Goal: Task Accomplishment & Management: Use online tool/utility

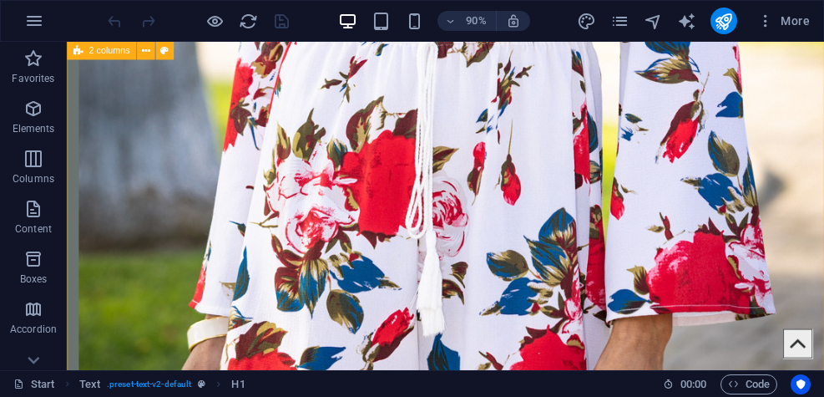
scroll to position [5866, 0]
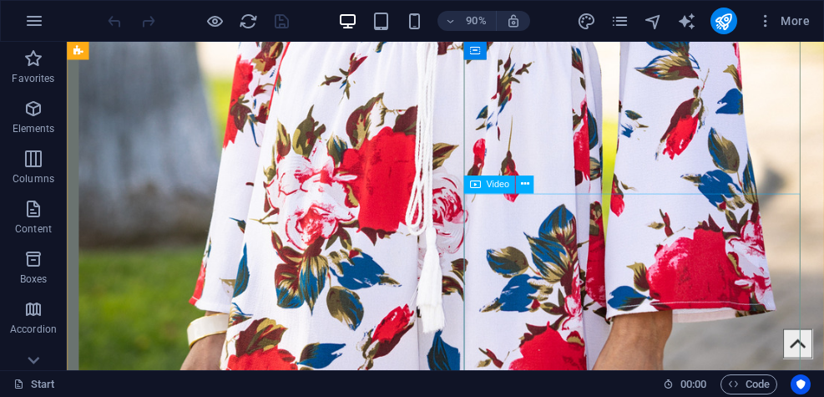
select select "%"
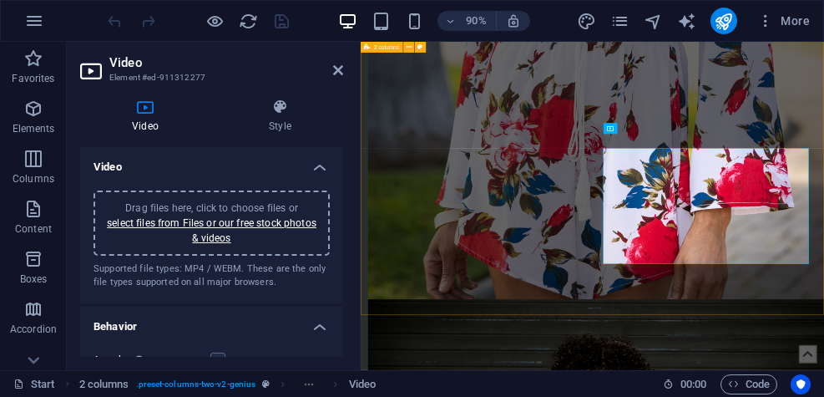
scroll to position [5841, 0]
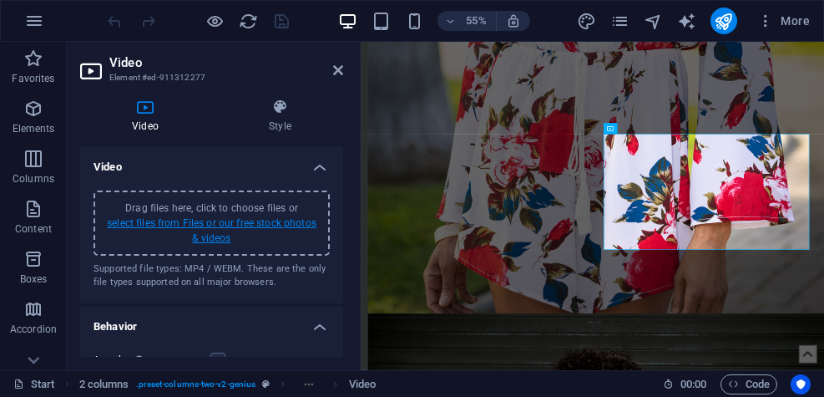
click at [221, 228] on link "select files from Files or our free stock photos & videos" at bounding box center [212, 230] width 210 height 27
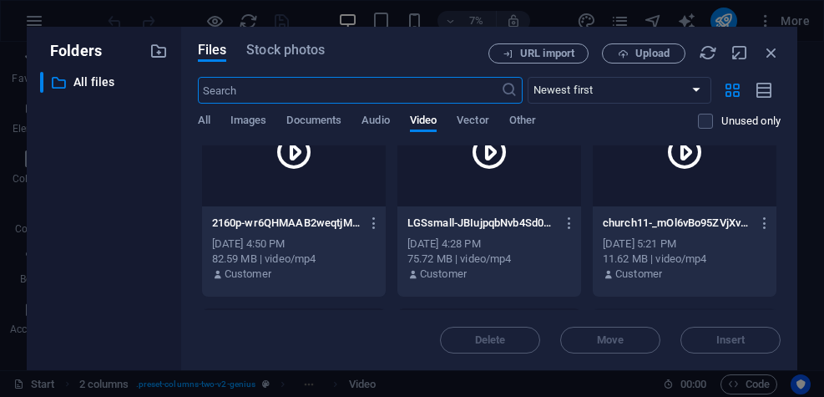
scroll to position [675, 0]
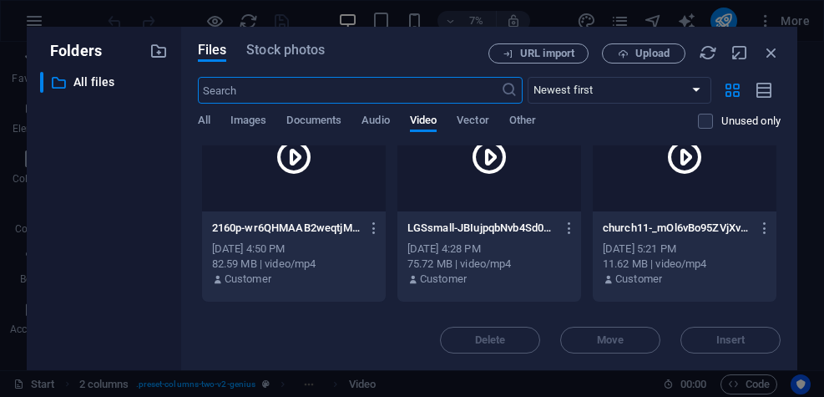
click at [493, 202] on div at bounding box center [490, 157] width 184 height 109
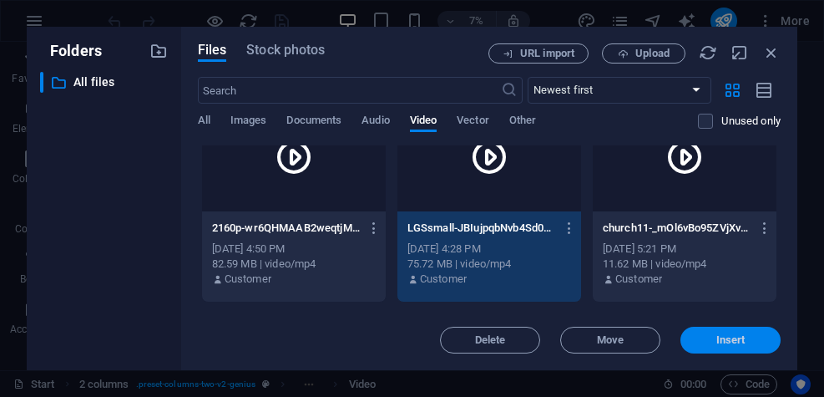
click at [743, 337] on span "Insert" at bounding box center [731, 340] width 29 height 10
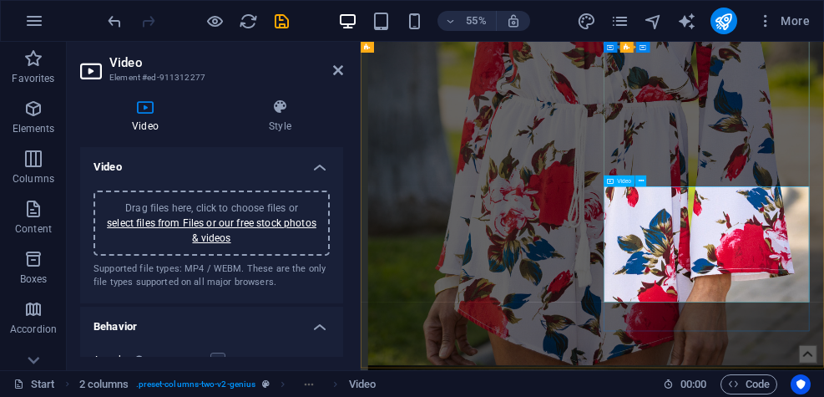
scroll to position [5748, 0]
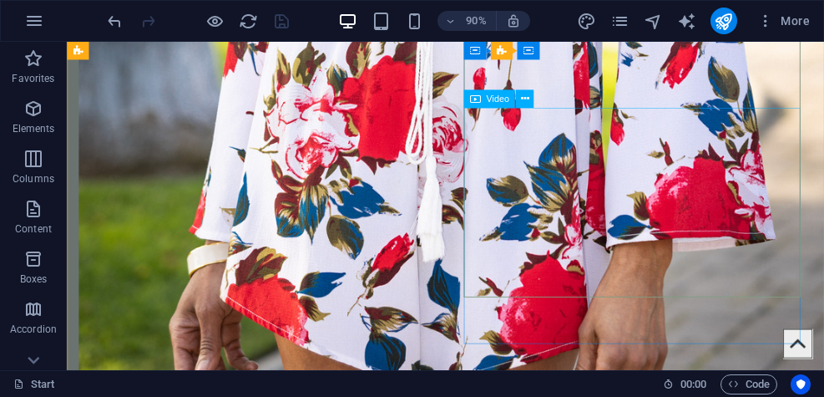
scroll to position [5962, 0]
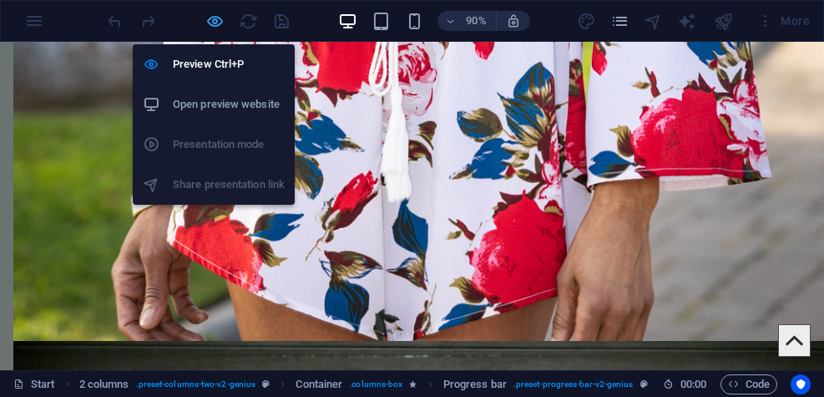
scroll to position [5966, 0]
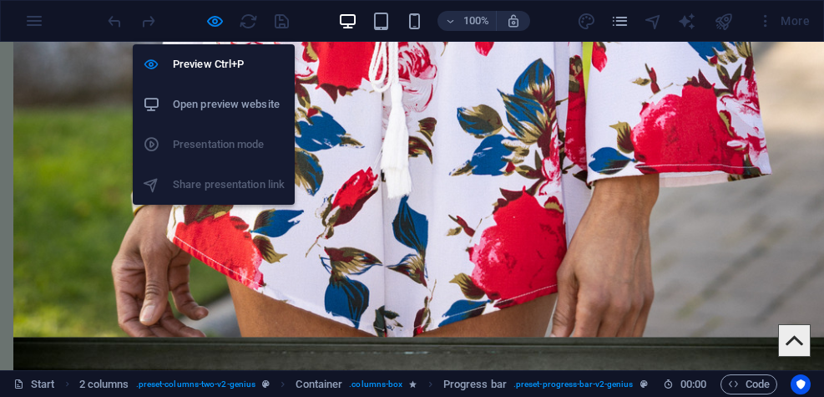
click at [215, 107] on h6 "Open preview website" at bounding box center [229, 104] width 112 height 20
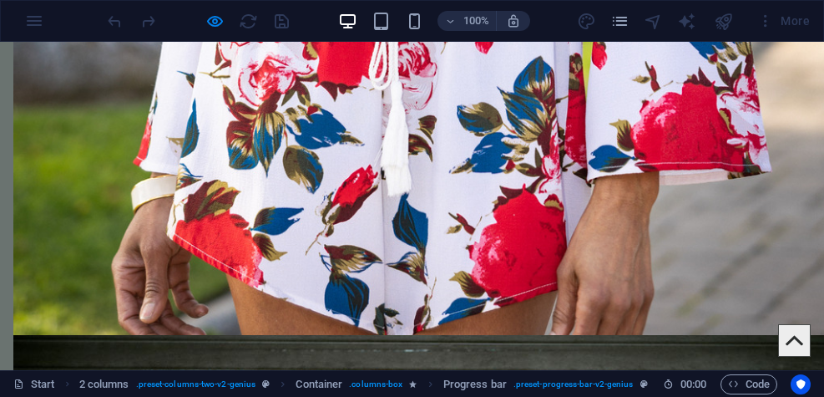
scroll to position [5977, 0]
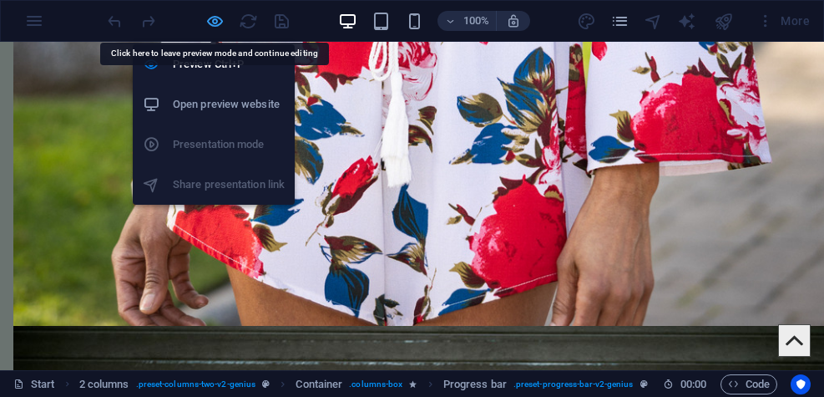
click at [0, 0] on icon "button" at bounding box center [0, 0] width 0 height 0
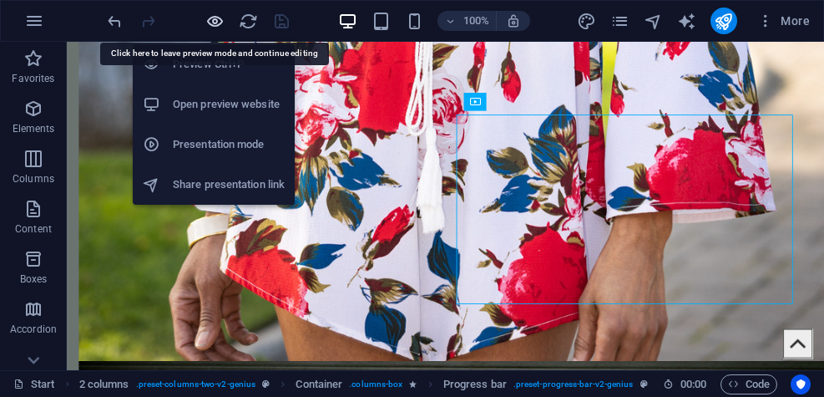
scroll to position [5958, 0]
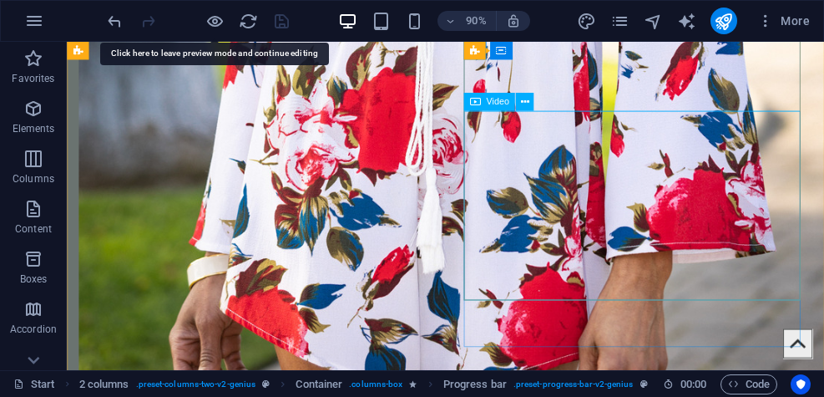
select select "%"
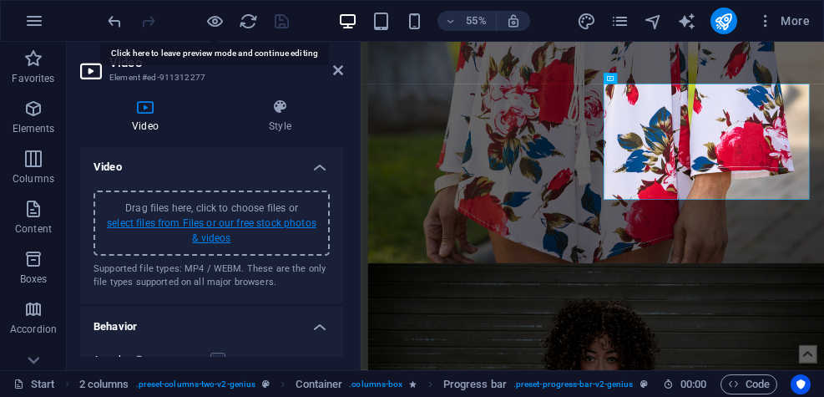
click at [212, 233] on link "select files from Files or our free stock photos & videos" at bounding box center [212, 230] width 210 height 27
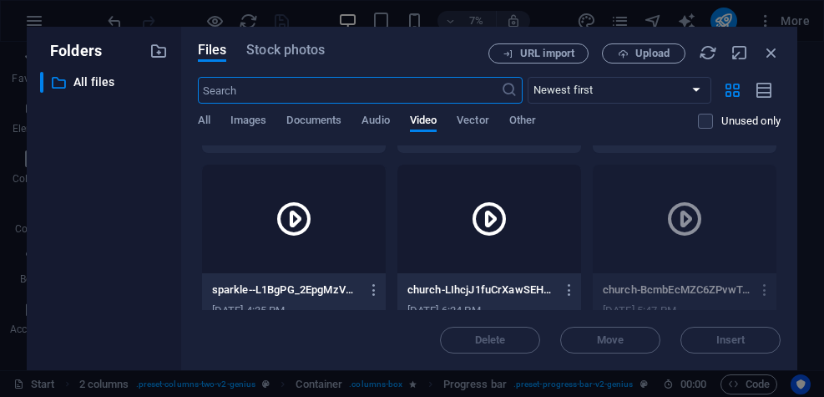
scroll to position [835, 0]
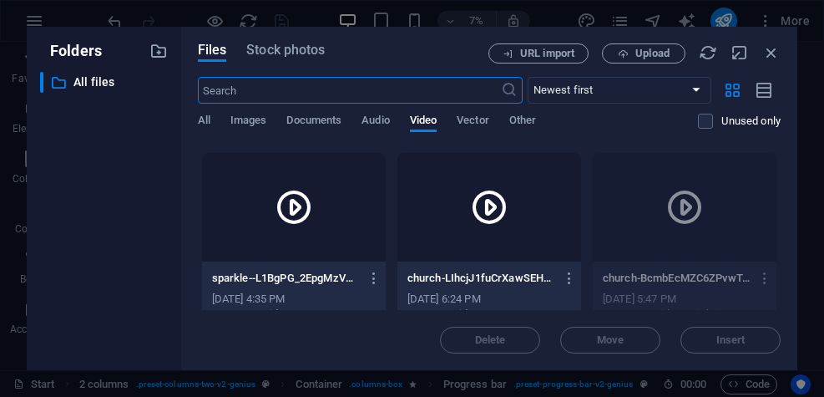
click at [326, 282] on p "sparkle--L1BgPG_2EpgMzVw74Y33g.mp4" at bounding box center [286, 278] width 149 height 15
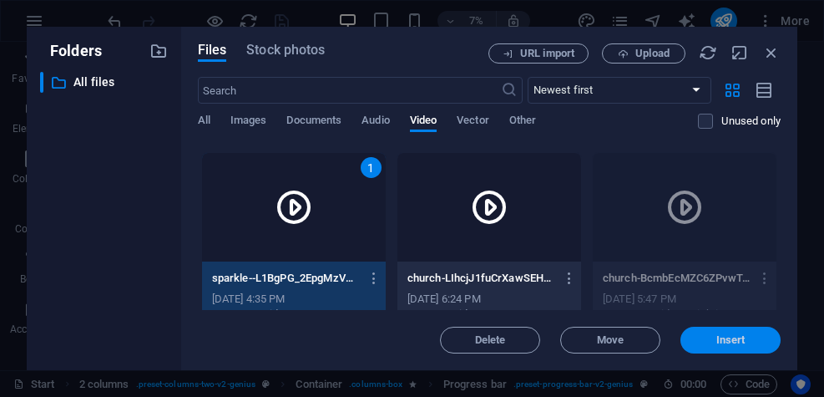
click at [738, 343] on span "Insert" at bounding box center [731, 340] width 29 height 10
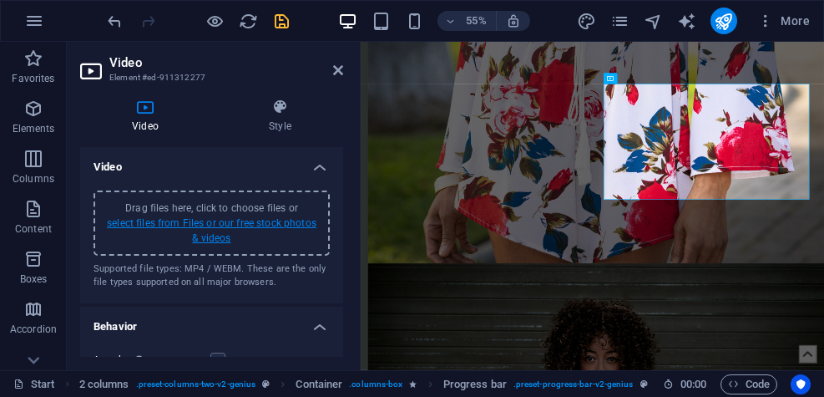
click at [197, 221] on link "select files from Files or our free stock photos & videos" at bounding box center [212, 230] width 210 height 27
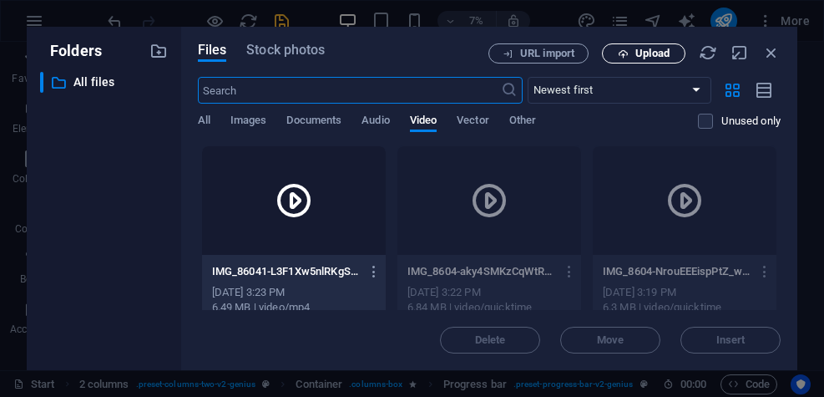
click at [647, 54] on span "Upload" at bounding box center [653, 53] width 34 height 10
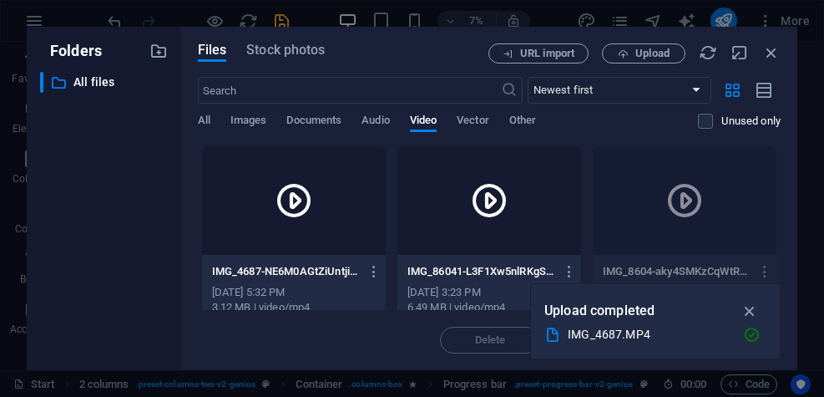
click at [343, 255] on div "IMG_4687-NE6M0AGtZiUntjiGlrZ95w.MP4 IMG_4687-NE6M0AGtZiUntjiGlrZ95w.MP4 Sep 6, …" at bounding box center [294, 297] width 184 height 85
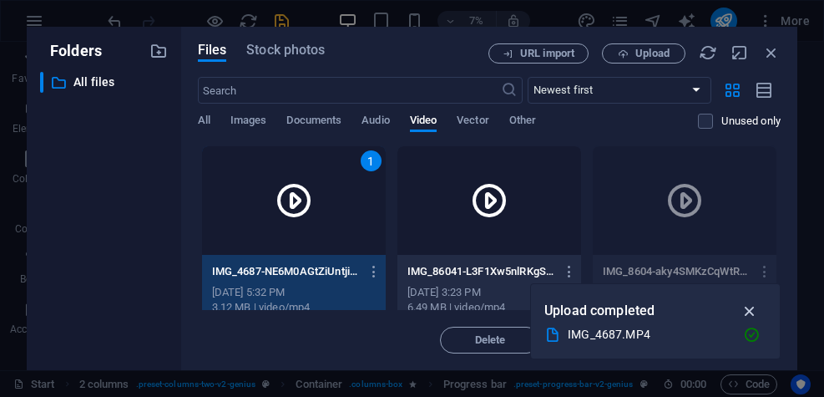
click at [751, 307] on icon "button" at bounding box center [750, 311] width 19 height 18
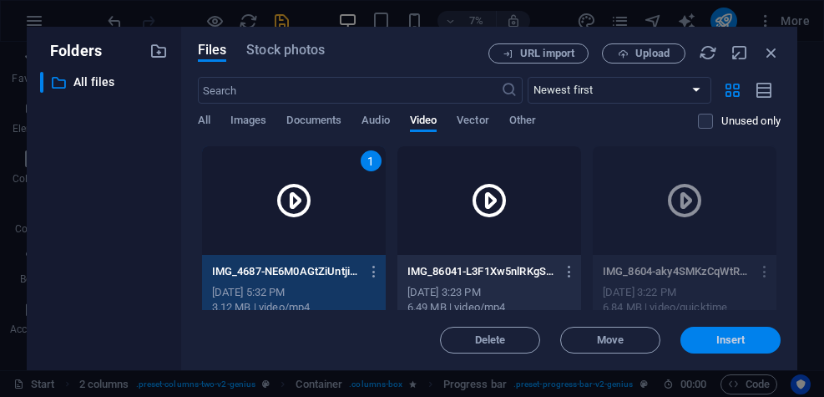
click at [752, 344] on span "Insert" at bounding box center [730, 340] width 87 height 10
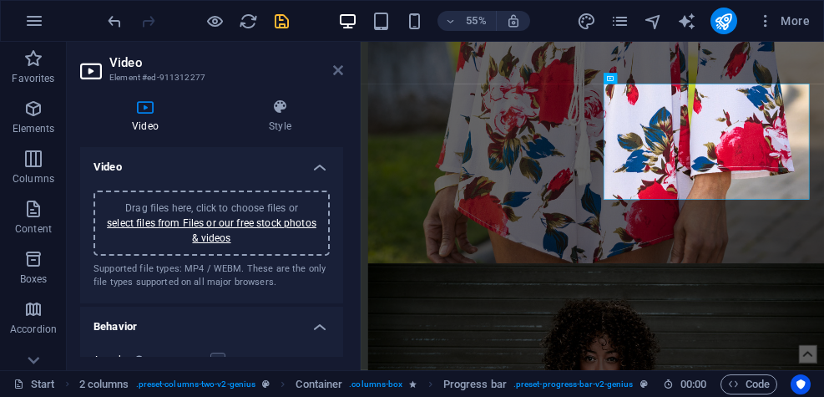
click at [337, 74] on icon at bounding box center [338, 69] width 10 height 13
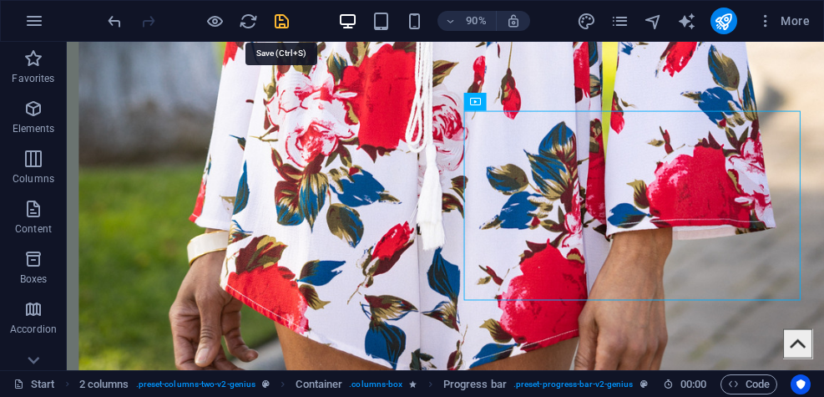
click at [283, 21] on icon "save" at bounding box center [281, 21] width 19 height 19
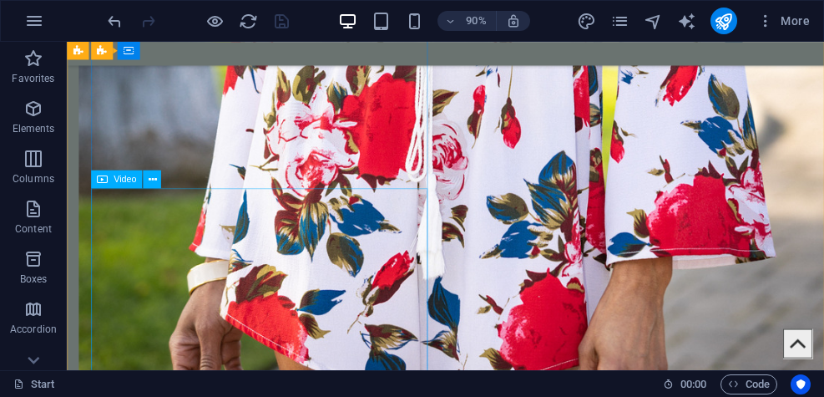
scroll to position [5924, 0]
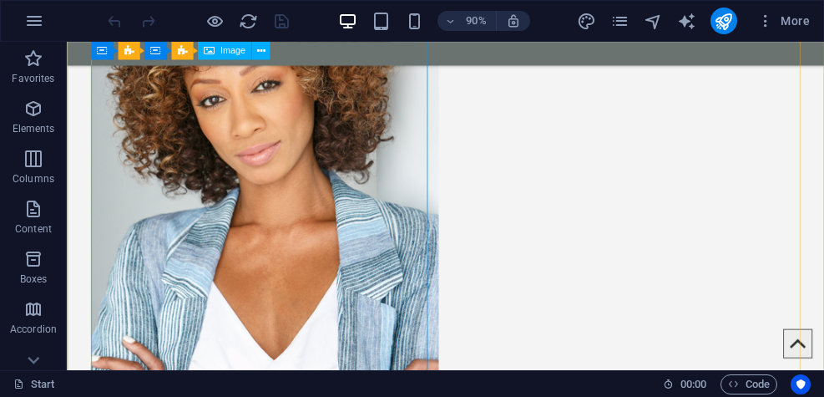
scroll to position [1015, 0]
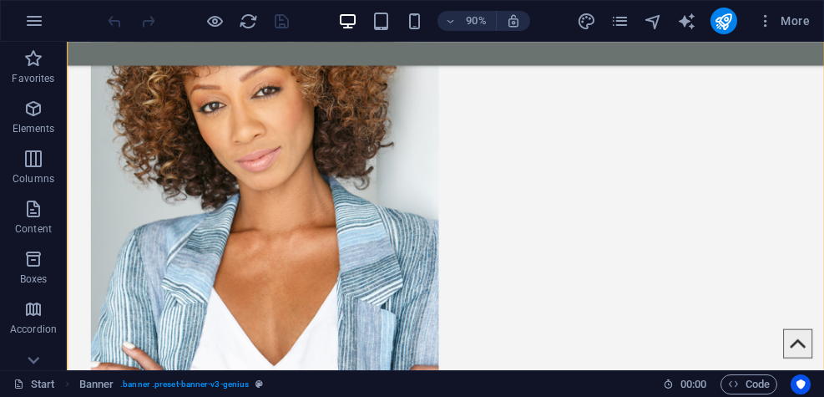
drag, startPoint x: 551, startPoint y: 199, endPoint x: 530, endPoint y: 104, distance: 97.5
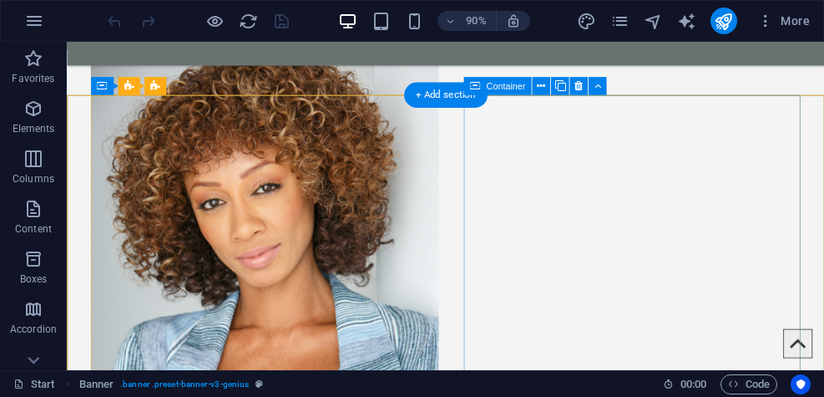
scroll to position [907, 0]
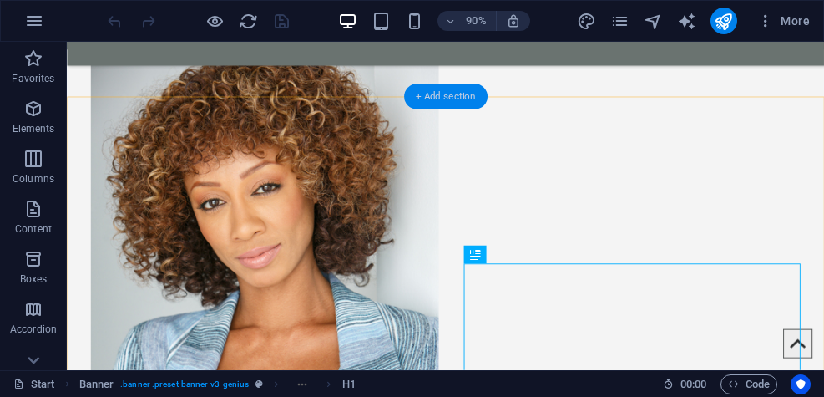
drag, startPoint x: 476, startPoint y: 255, endPoint x: 485, endPoint y: 99, distance: 156.5
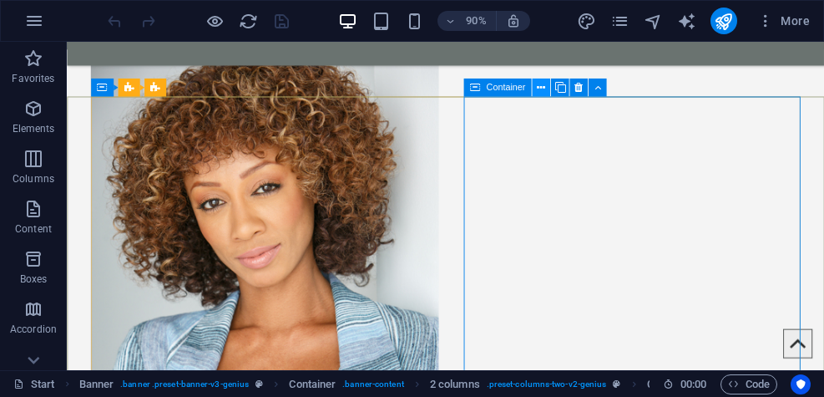
click at [541, 89] on icon at bounding box center [541, 87] width 8 height 16
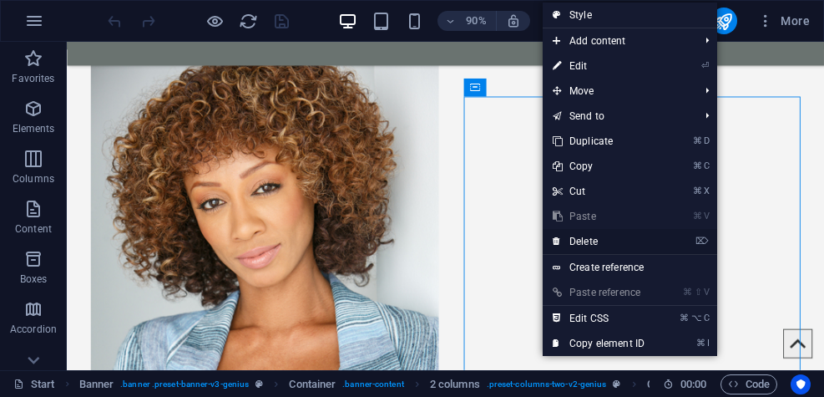
click at [598, 236] on link "⌦ Delete" at bounding box center [599, 241] width 112 height 25
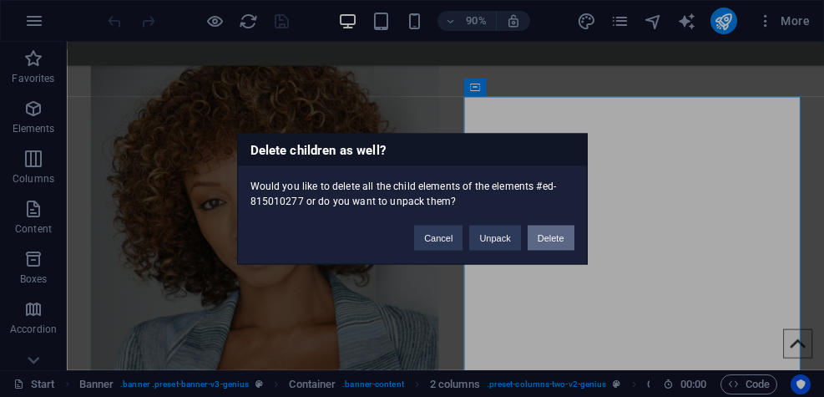
click at [555, 238] on button "Delete" at bounding box center [551, 237] width 47 height 25
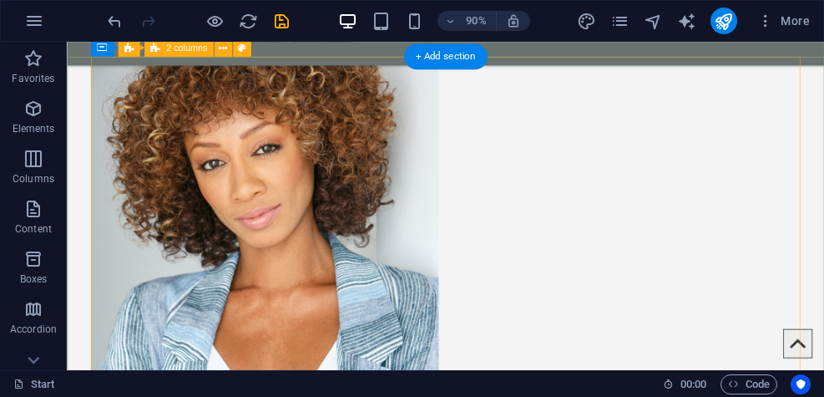
scroll to position [947, 0]
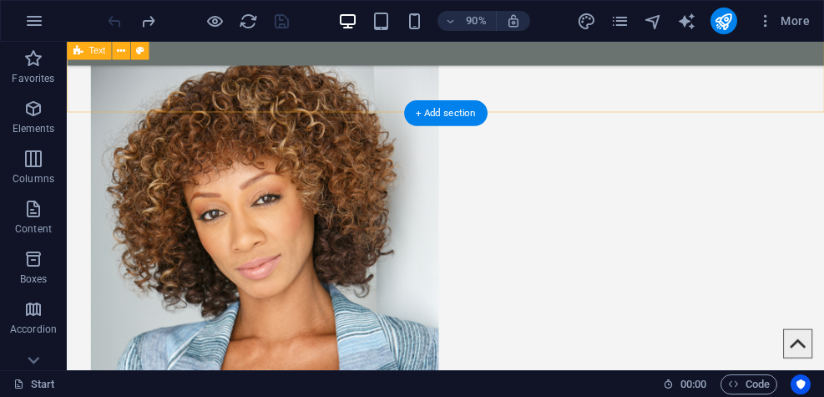
scroll to position [865, 0]
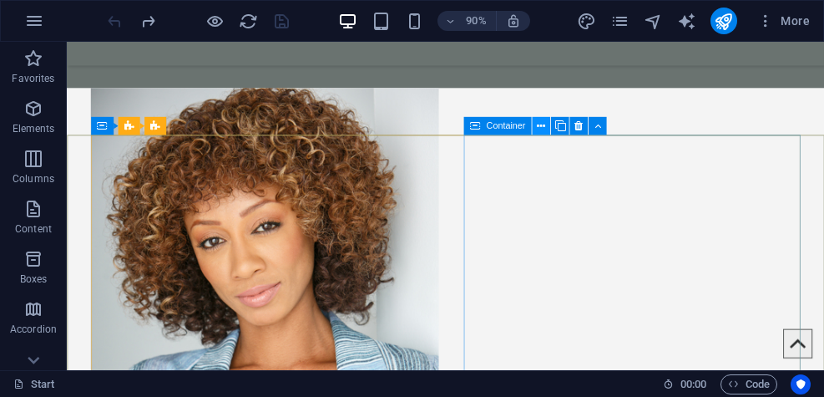
click at [543, 129] on icon at bounding box center [541, 126] width 8 height 16
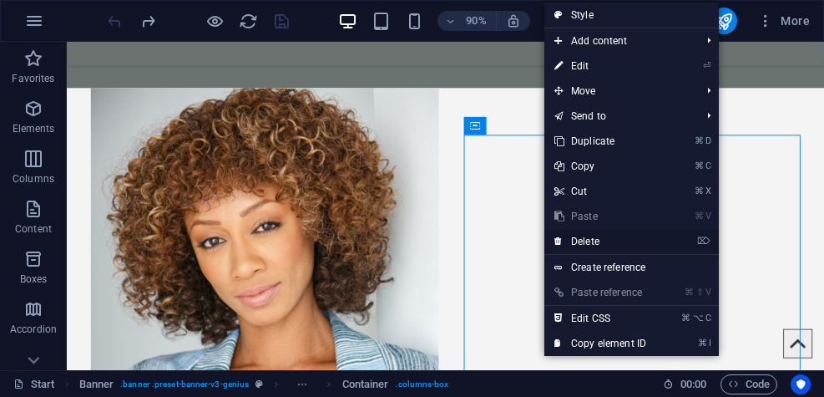
click at [617, 233] on link "⌦ Delete" at bounding box center [601, 241] width 112 height 25
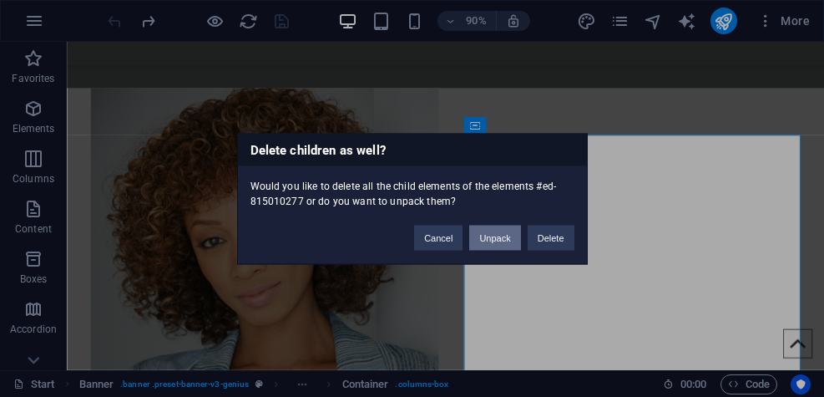
click at [499, 235] on button "Unpack" at bounding box center [494, 237] width 51 height 25
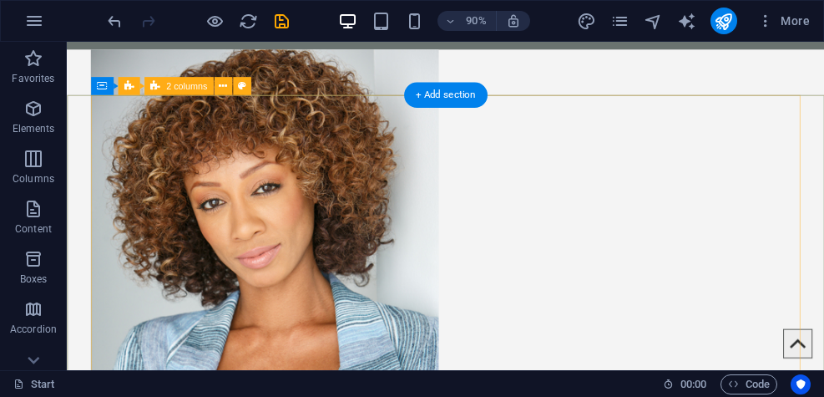
scroll to position [909, 0]
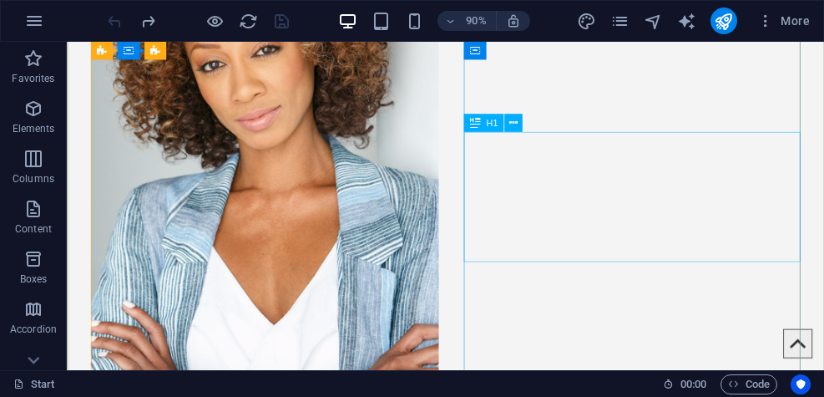
scroll to position [1076, 0]
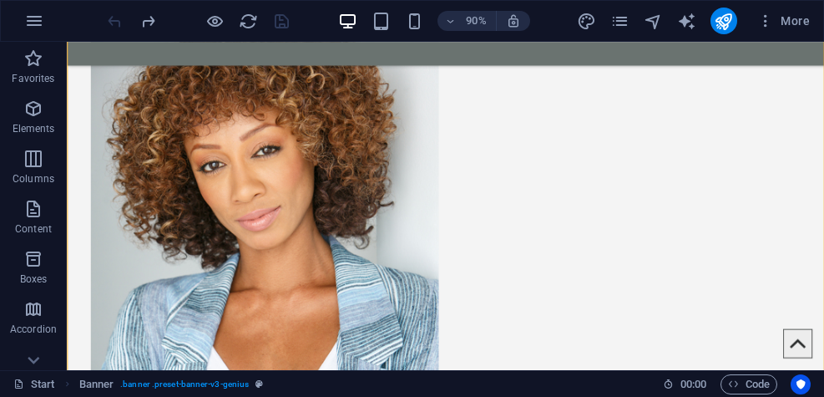
drag, startPoint x: 474, startPoint y: 253, endPoint x: 452, endPoint y: 36, distance: 218.4
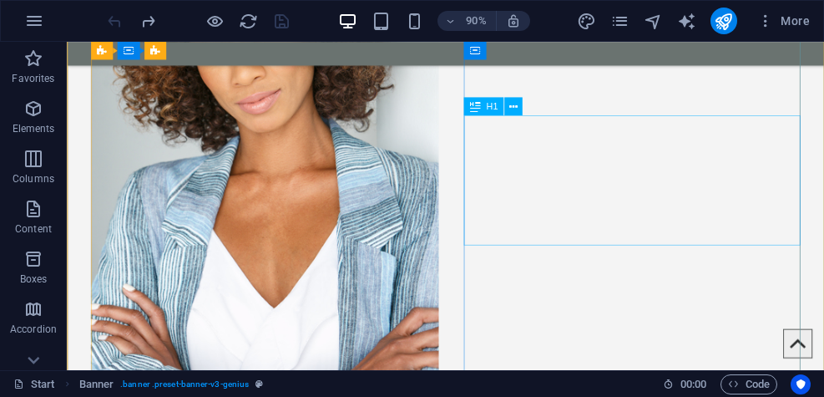
scroll to position [1070, 0]
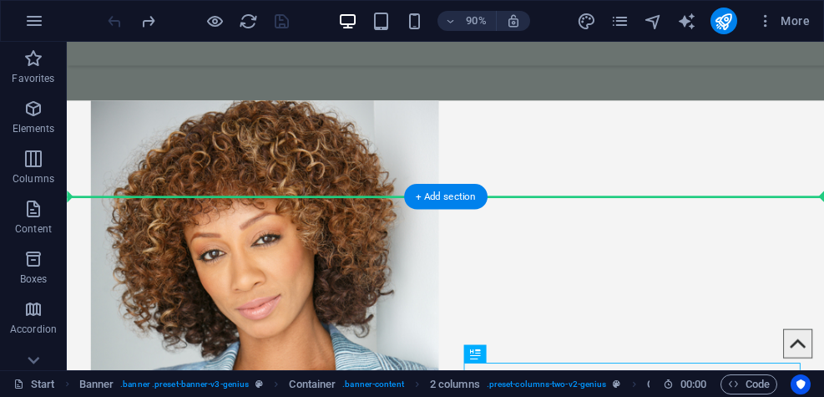
drag, startPoint x: 544, startPoint y: 152, endPoint x: 541, endPoint y: 111, distance: 41.0
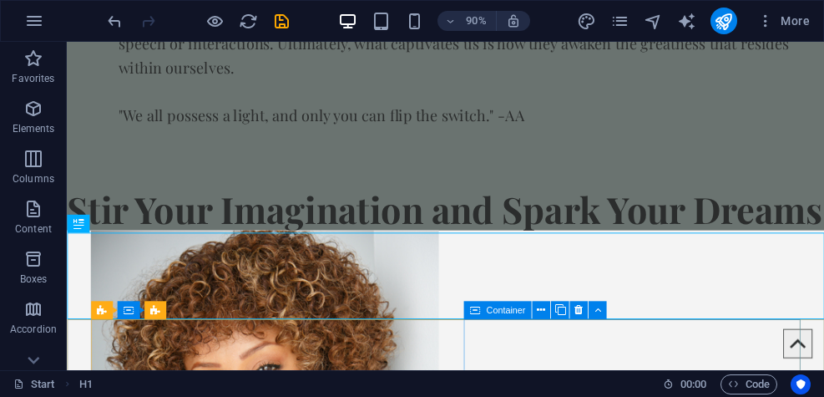
scroll to position [758, 0]
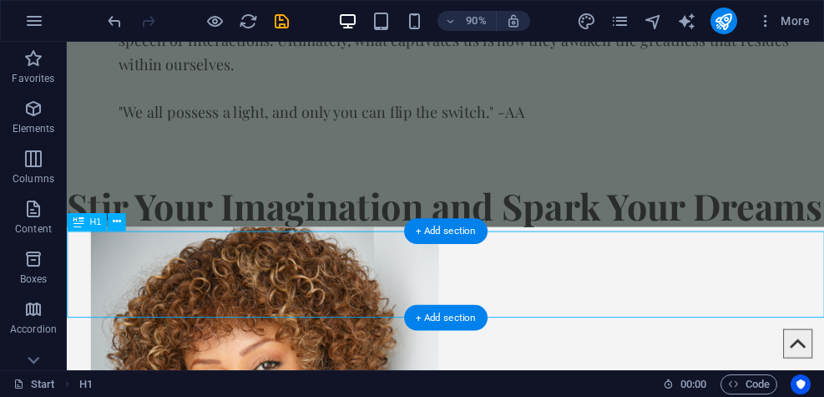
click at [392, 248] on div "Stir Your Imagination and Spark Your Dreams" at bounding box center [488, 224] width 842 height 48
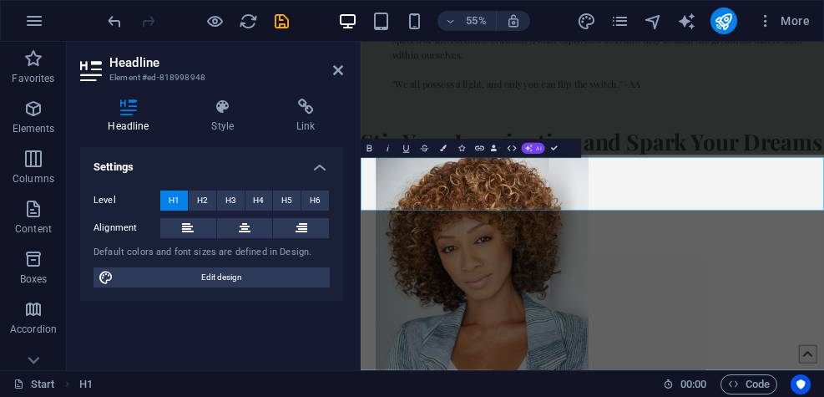
click at [537, 145] on span "AI" at bounding box center [538, 148] width 5 height 6
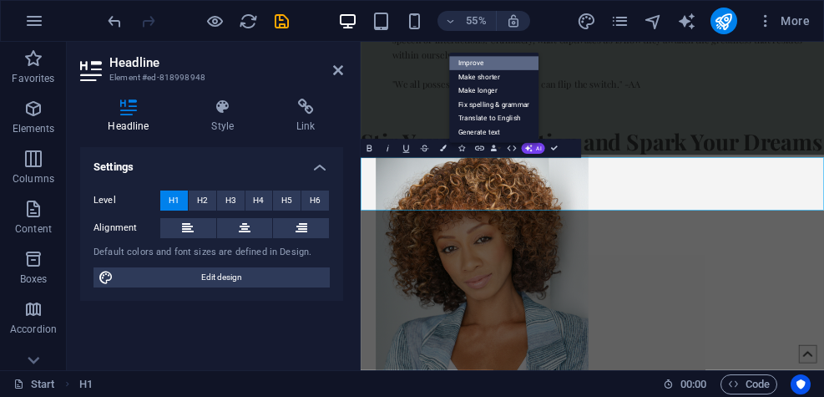
click at [485, 61] on link "Improve" at bounding box center [493, 63] width 89 height 14
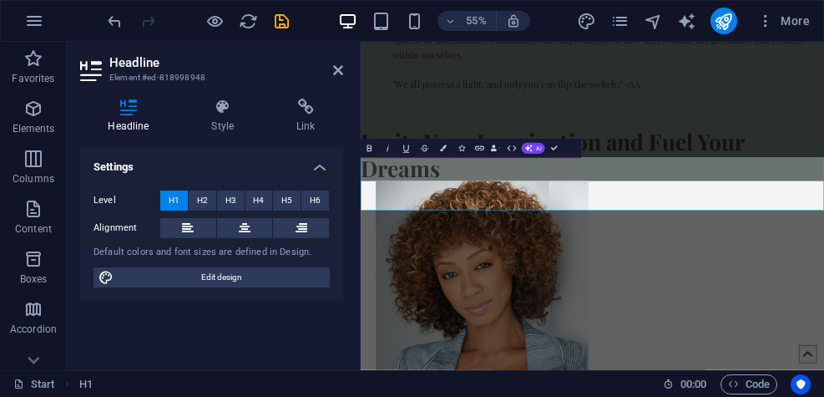
click at [816, 282] on h1 "Ignite Your Imagination and Fuel Your Dreams" at bounding box center [782, 248] width 843 height 96
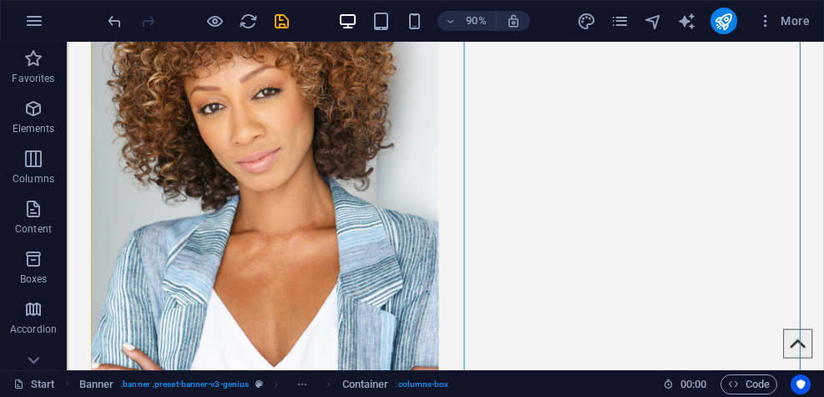
scroll to position [1128, 0]
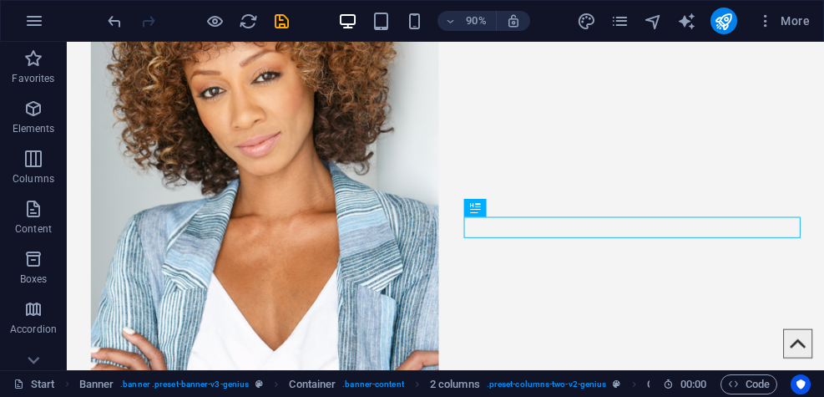
drag, startPoint x: 539, startPoint y: 250, endPoint x: 530, endPoint y: 151, distance: 98.9
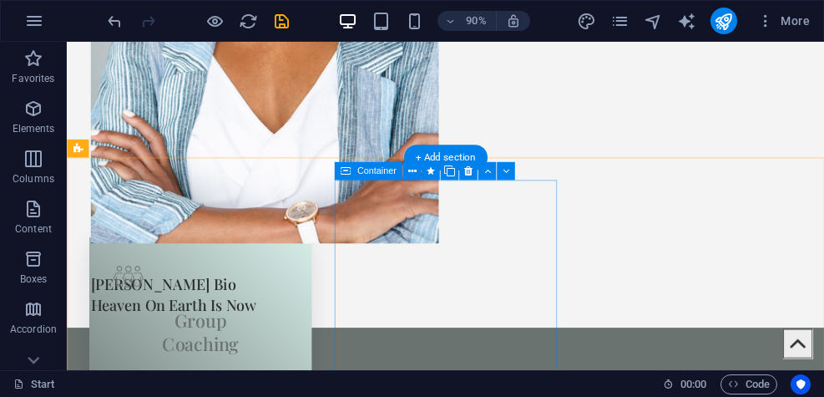
scroll to position [1372, 0]
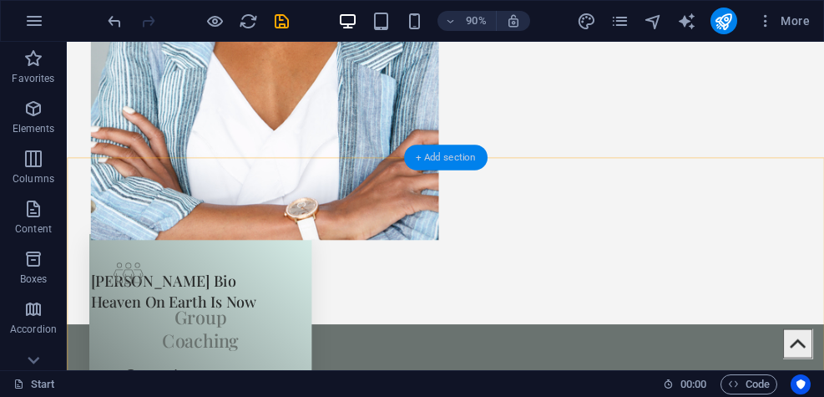
click at [454, 153] on div "+ Add section" at bounding box center [446, 158] width 84 height 26
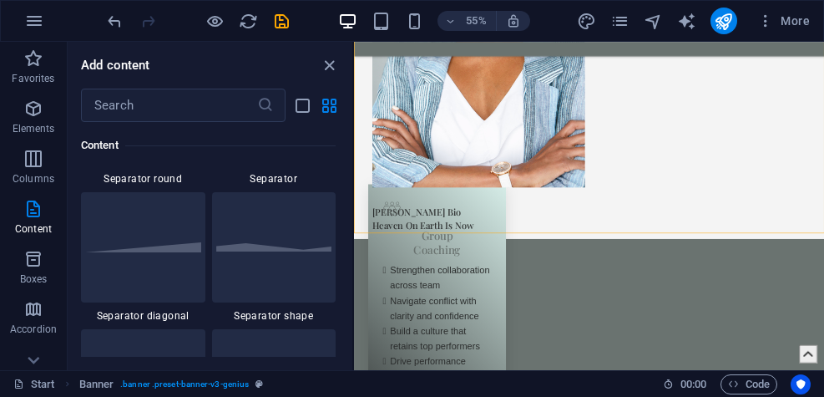
scroll to position [4185, 0]
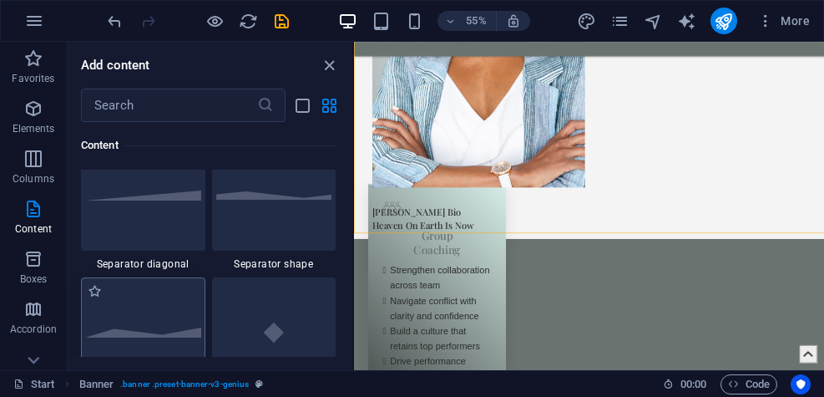
click at [140, 322] on div at bounding box center [143, 332] width 124 height 110
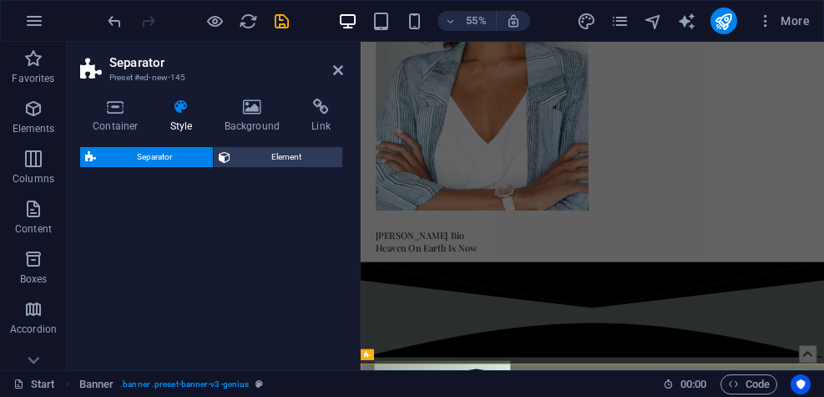
select select "polygon2"
select select "rem"
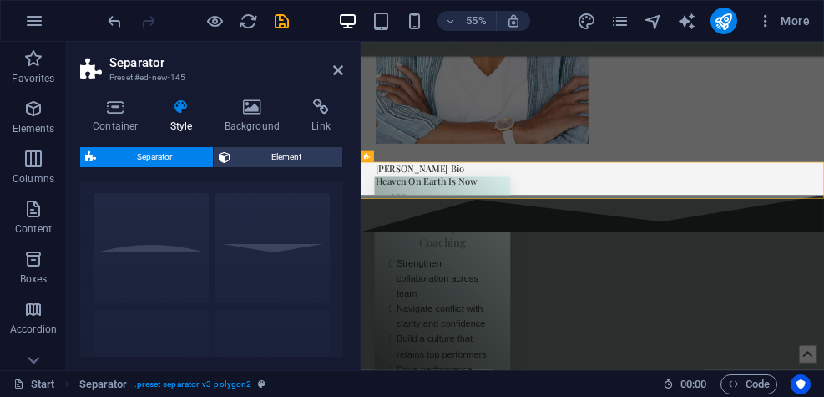
scroll to position [0, 0]
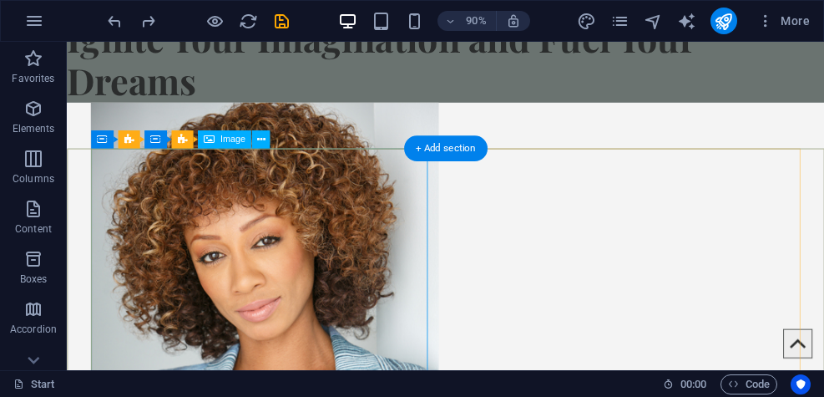
scroll to position [946, 0]
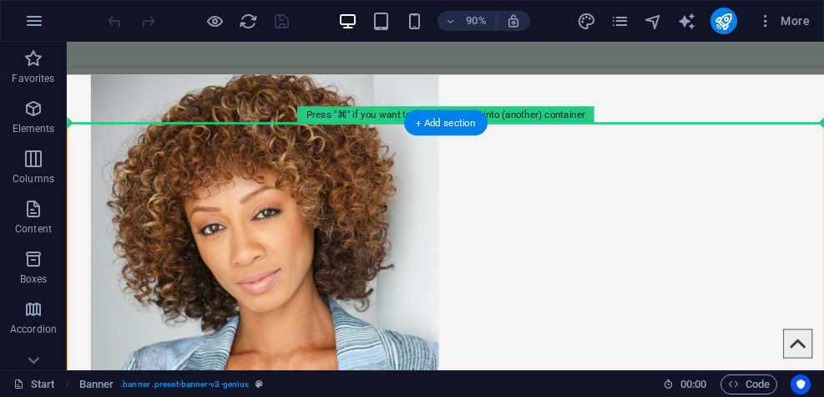
scroll to position [876, 0]
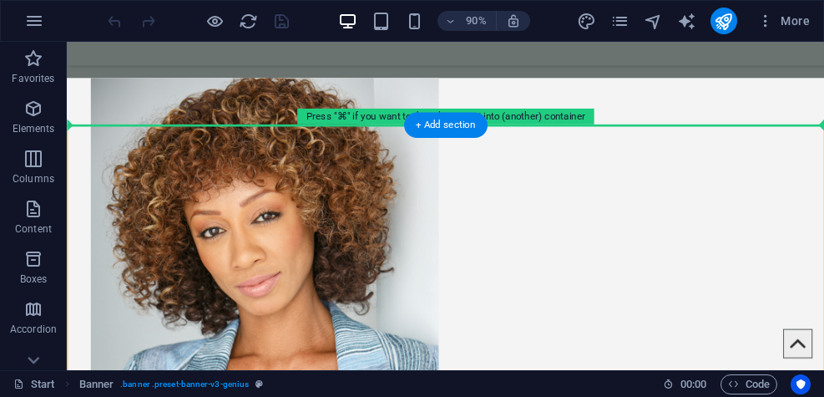
drag, startPoint x: 538, startPoint y: 297, endPoint x: 404, endPoint y: 97, distance: 240.9
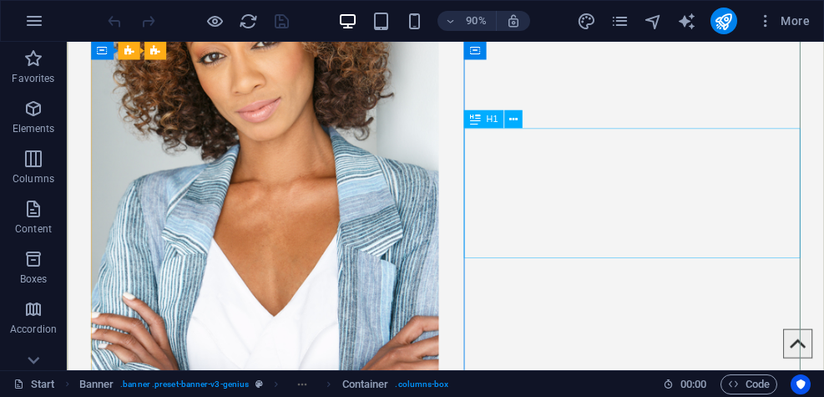
scroll to position [1074, 0]
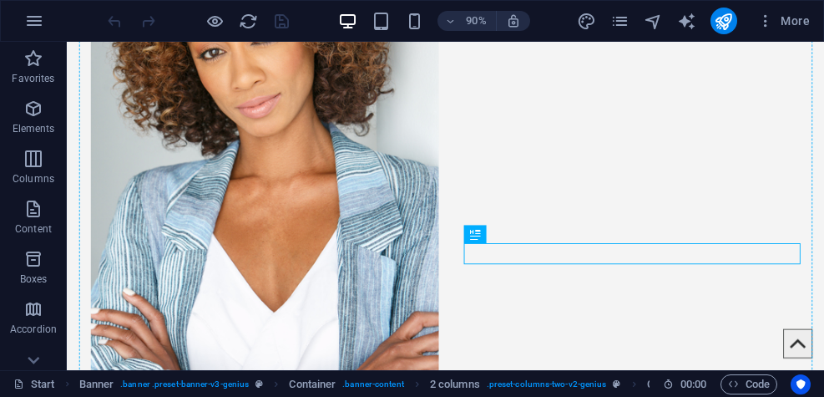
drag, startPoint x: 541, startPoint y: 277, endPoint x: 497, endPoint y: 140, distance: 144.0
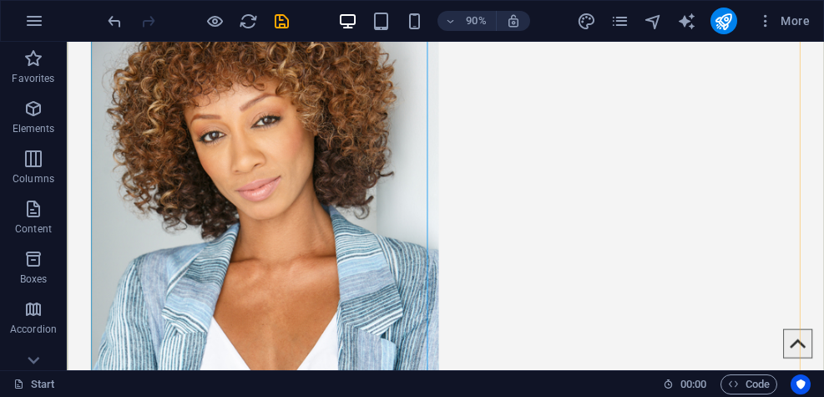
scroll to position [1007, 0]
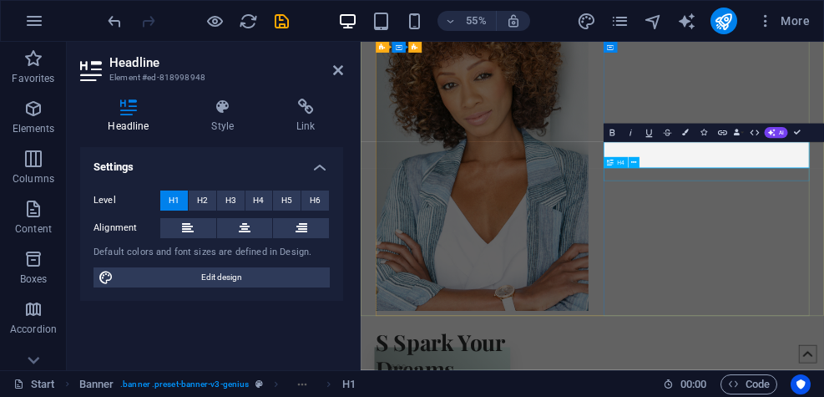
scroll to position [1056, 0]
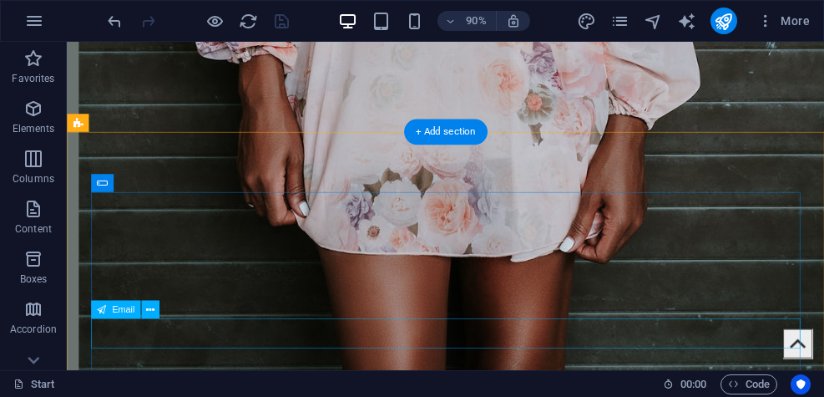
scroll to position [8311, 0]
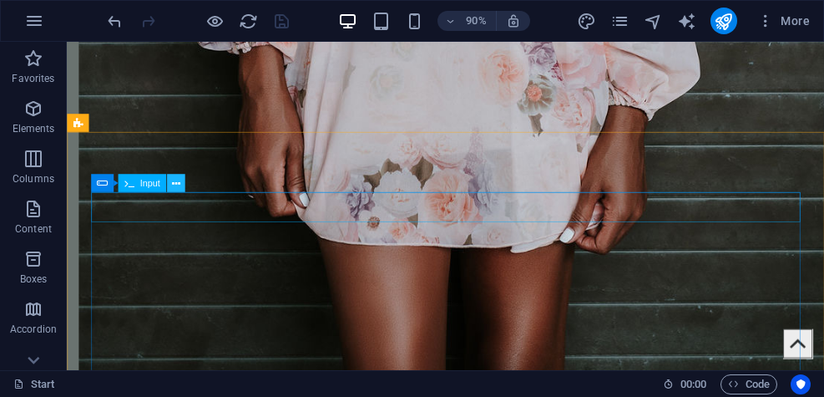
click at [173, 185] on icon at bounding box center [175, 183] width 8 height 16
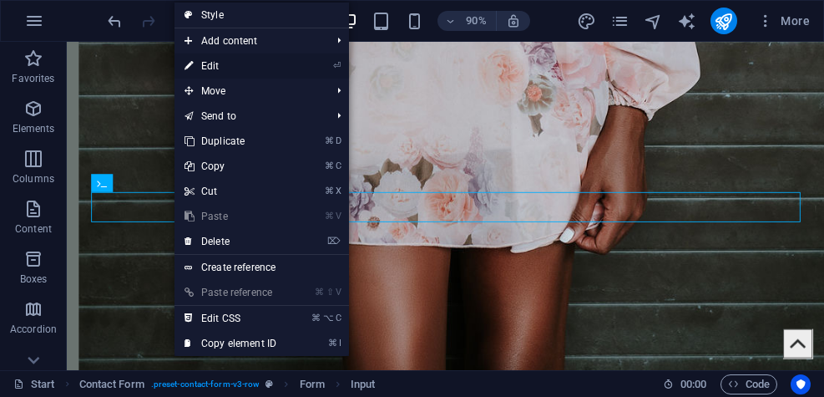
click at [225, 62] on link "⏎ Edit" at bounding box center [231, 65] width 112 height 25
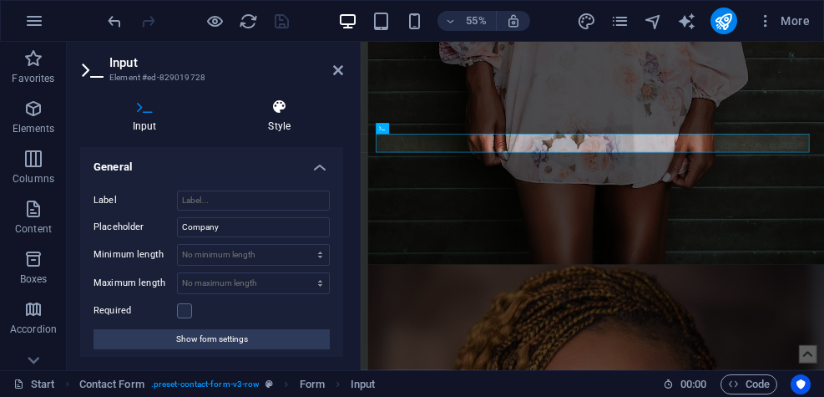
click at [282, 125] on h4 "Style" at bounding box center [280, 116] width 128 height 35
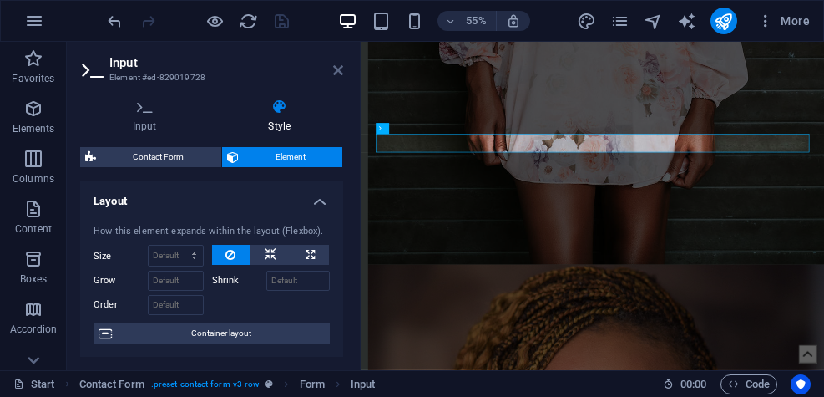
click at [336, 68] on icon at bounding box center [338, 69] width 10 height 13
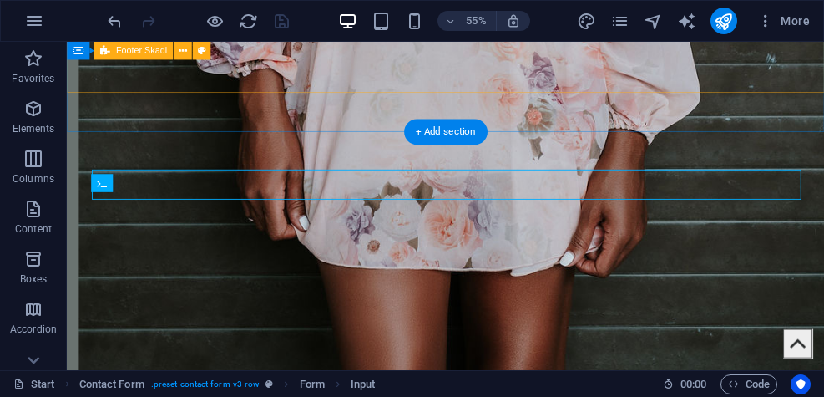
scroll to position [8311, 0]
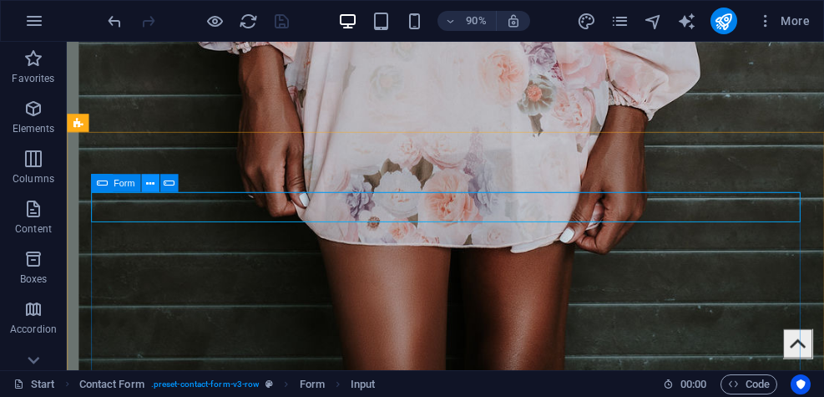
click at [149, 185] on icon at bounding box center [150, 183] width 8 height 16
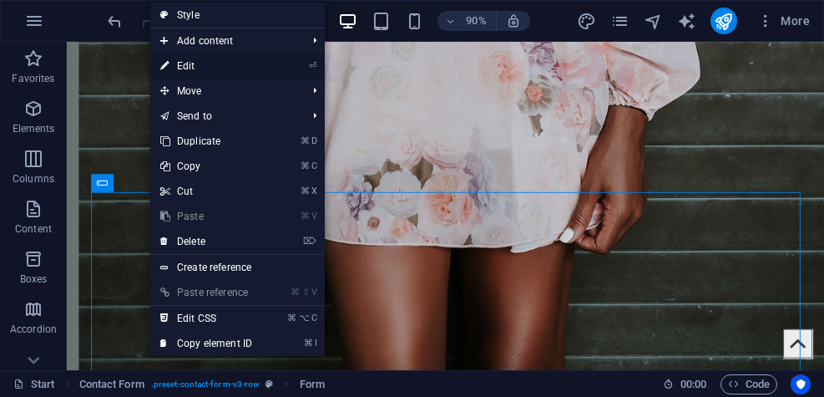
click at [193, 67] on link "⏎ Edit" at bounding box center [206, 65] width 112 height 25
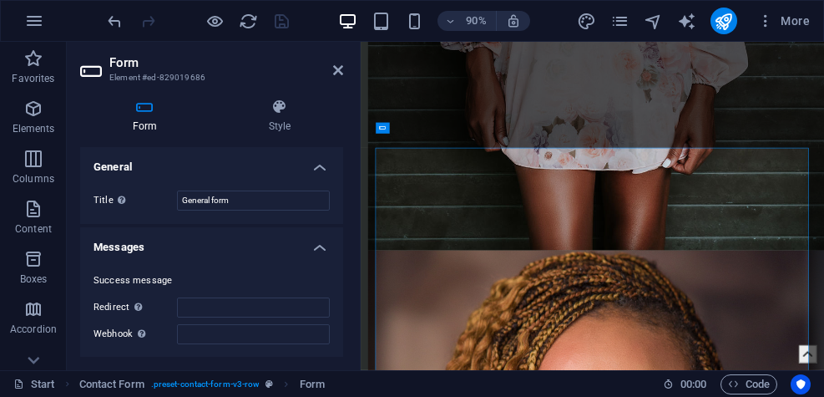
scroll to position [8285, 0]
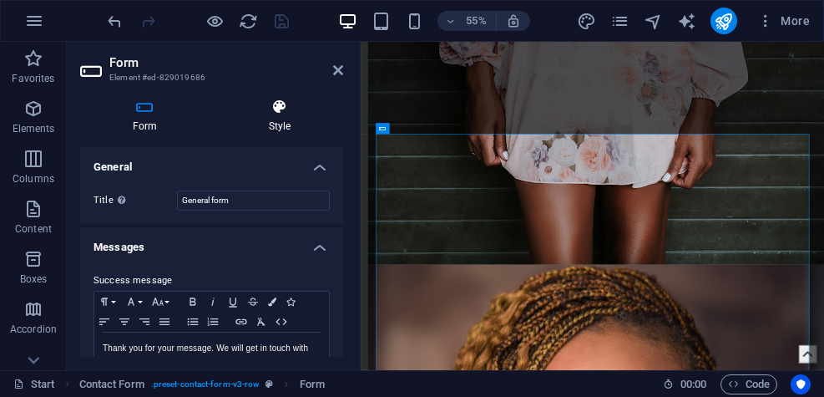
click at [271, 107] on icon at bounding box center [279, 107] width 127 height 17
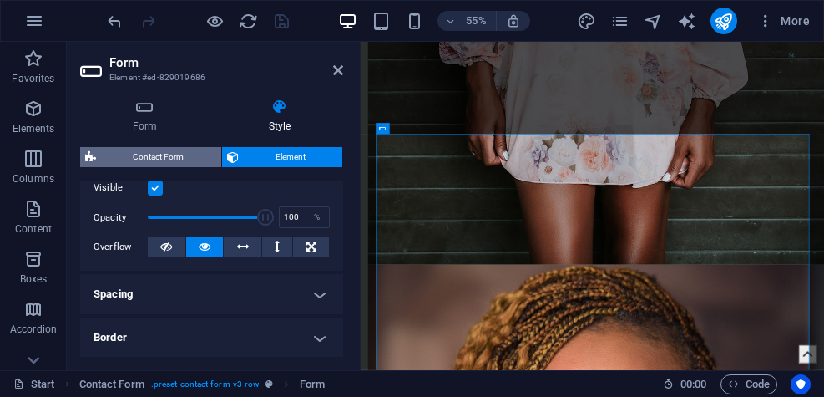
scroll to position [221, 0]
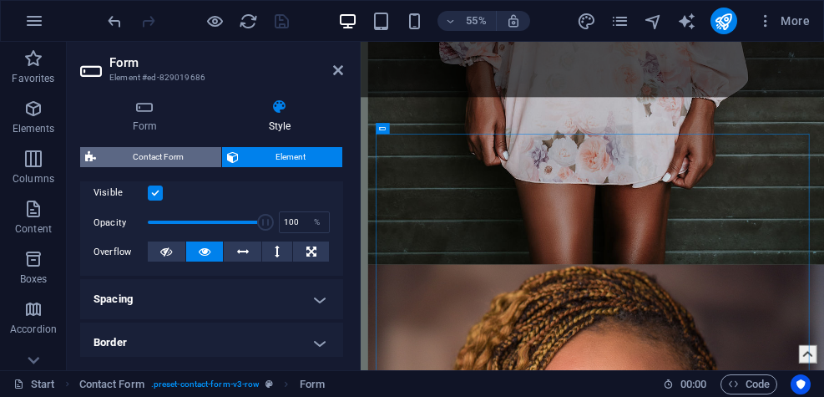
click at [176, 156] on span "Contact Form" at bounding box center [158, 157] width 115 height 20
select select "rem"
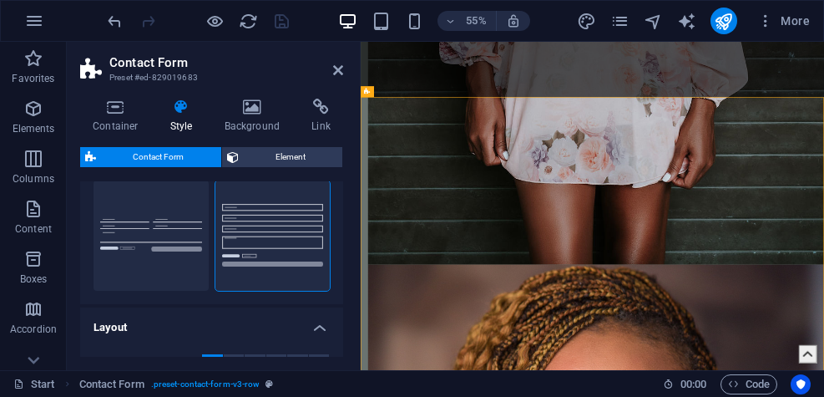
scroll to position [151, 0]
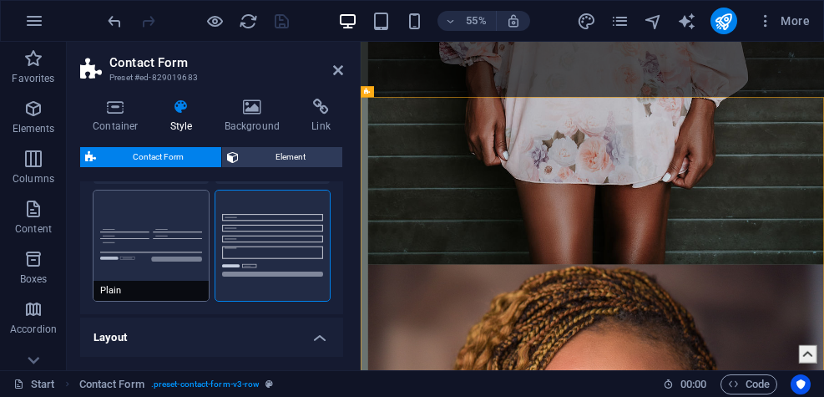
click at [172, 264] on button "Plain" at bounding box center [151, 245] width 115 height 110
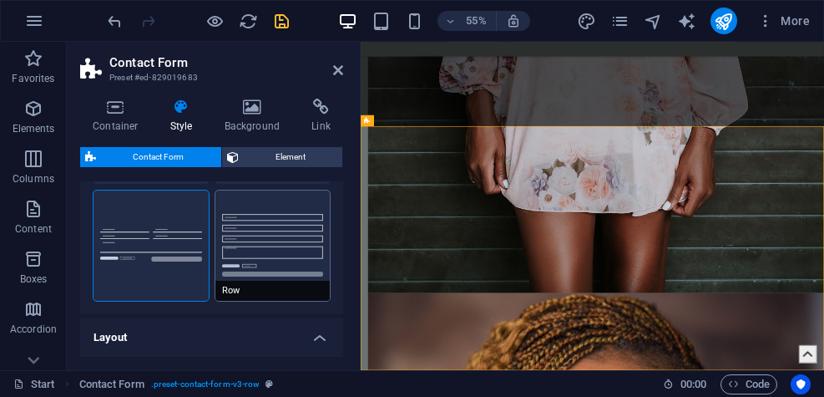
scroll to position [8232, 0]
click at [264, 262] on button "Row" at bounding box center [273, 245] width 115 height 110
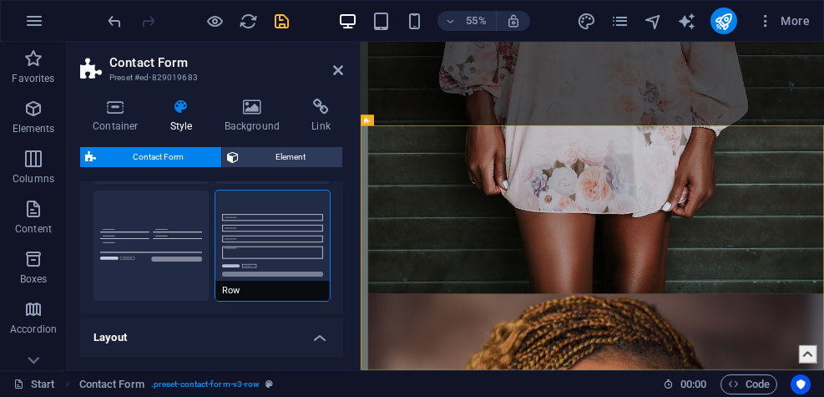
scroll to position [8233, 0]
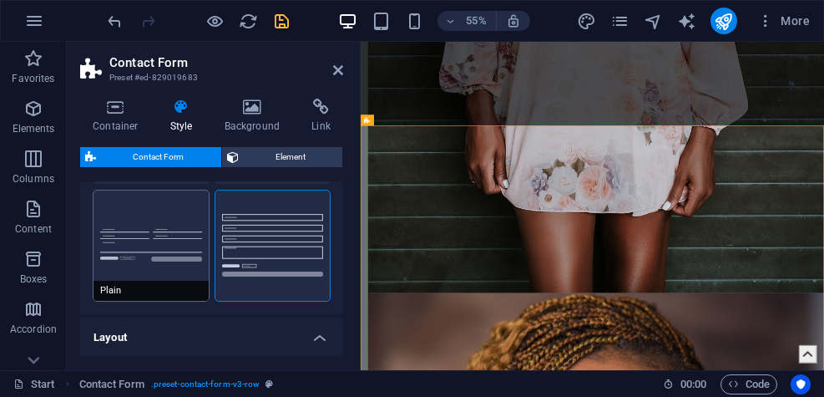
click at [150, 254] on button "Plain" at bounding box center [151, 245] width 115 height 110
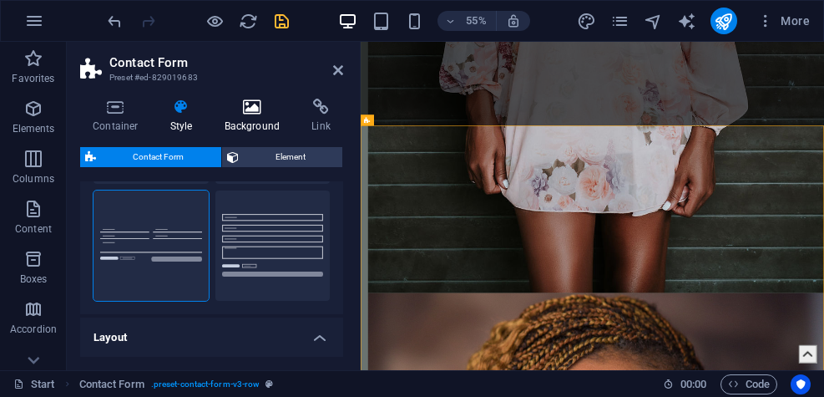
click at [253, 118] on h4 "Background" at bounding box center [256, 116] width 88 height 35
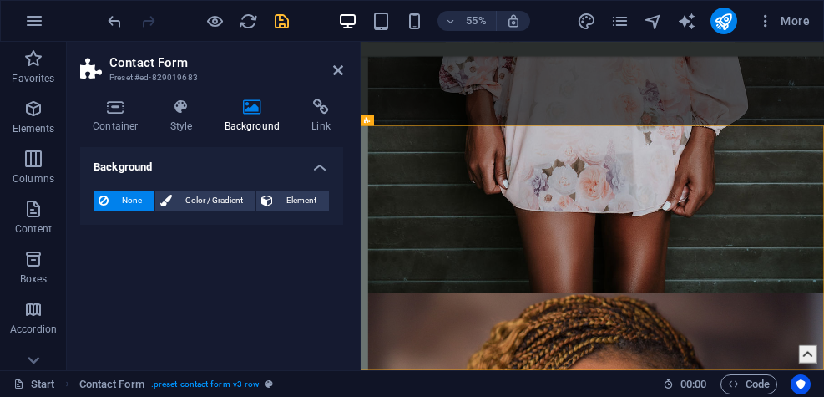
scroll to position [8232, 0]
click at [219, 199] on span "Color / Gradient" at bounding box center [214, 200] width 74 height 20
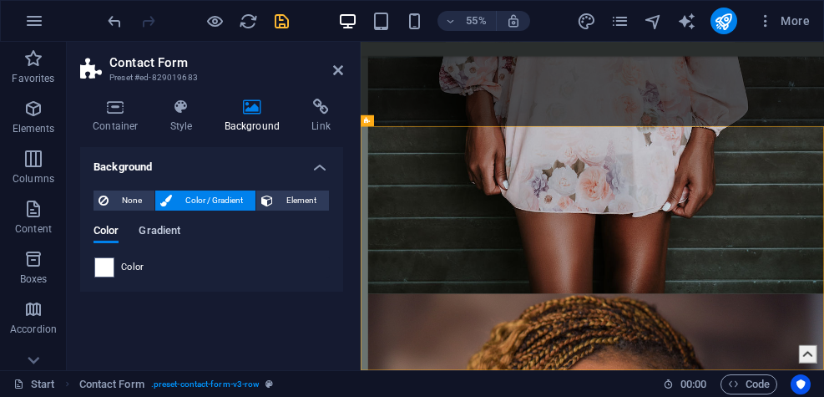
click at [170, 229] on span "Gradient" at bounding box center [160, 232] width 42 height 23
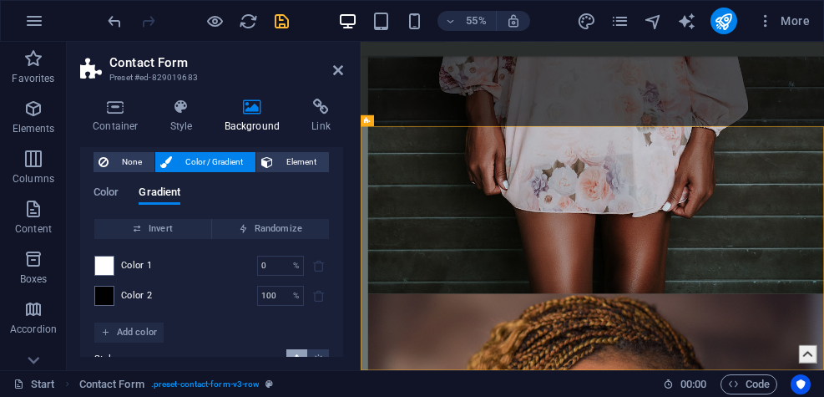
scroll to position [41, 0]
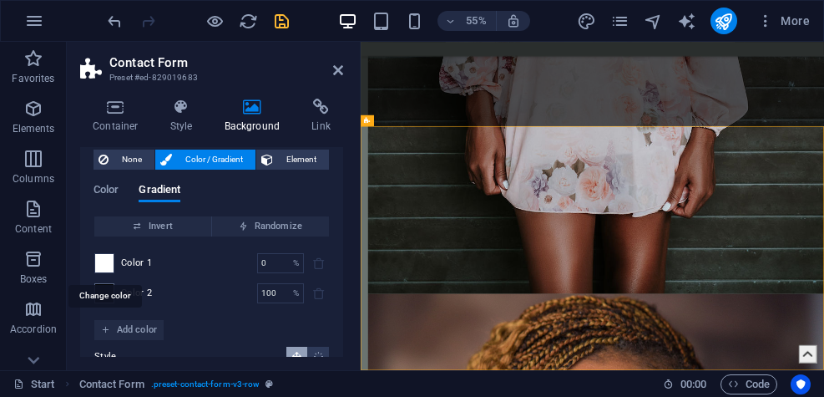
click at [104, 262] on span at bounding box center [104, 263] width 18 height 18
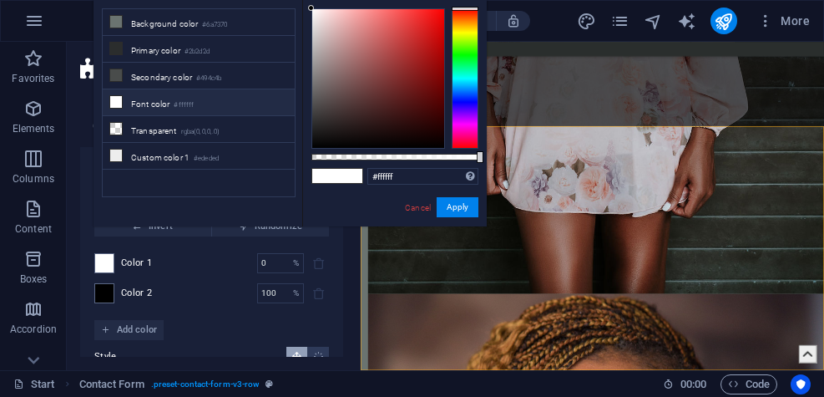
click at [118, 98] on icon at bounding box center [116, 102] width 12 height 12
click at [115, 100] on icon at bounding box center [116, 102] width 12 height 12
click at [193, 103] on small "#ffffff" at bounding box center [184, 105] width 20 height 12
click at [115, 99] on icon at bounding box center [116, 102] width 12 height 12
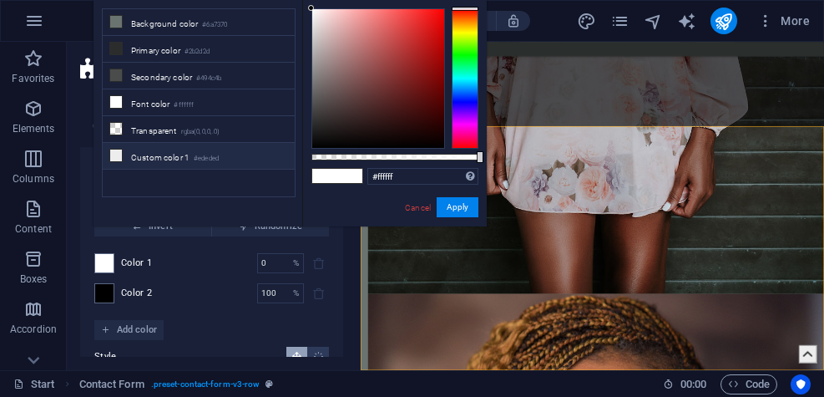
click at [120, 152] on icon at bounding box center [116, 156] width 12 height 12
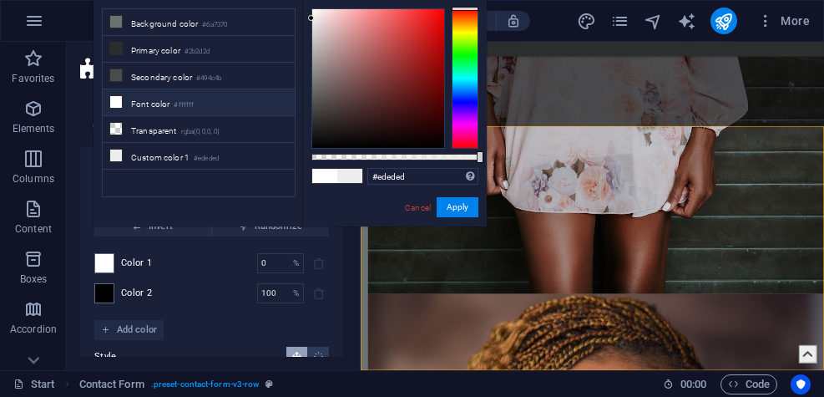
click at [123, 104] on li "Font color #ffffff" at bounding box center [199, 102] width 192 height 27
click at [327, 97] on div at bounding box center [378, 78] width 132 height 139
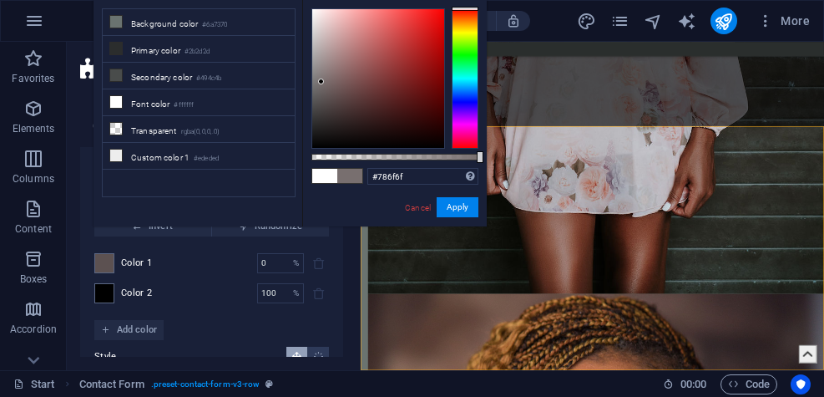
click at [322, 82] on div at bounding box center [378, 78] width 132 height 139
click at [319, 63] on div at bounding box center [378, 78] width 132 height 139
click at [327, 37] on div at bounding box center [378, 78] width 132 height 139
click at [322, 30] on div at bounding box center [378, 78] width 132 height 139
click at [326, 21] on div at bounding box center [378, 78] width 132 height 139
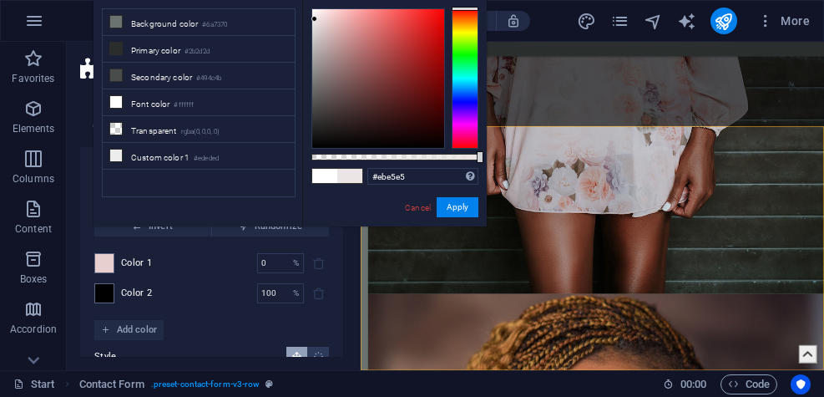
click at [315, 19] on div at bounding box center [378, 78] width 132 height 139
click at [192, 48] on small "#2b2d2d" at bounding box center [197, 52] width 25 height 12
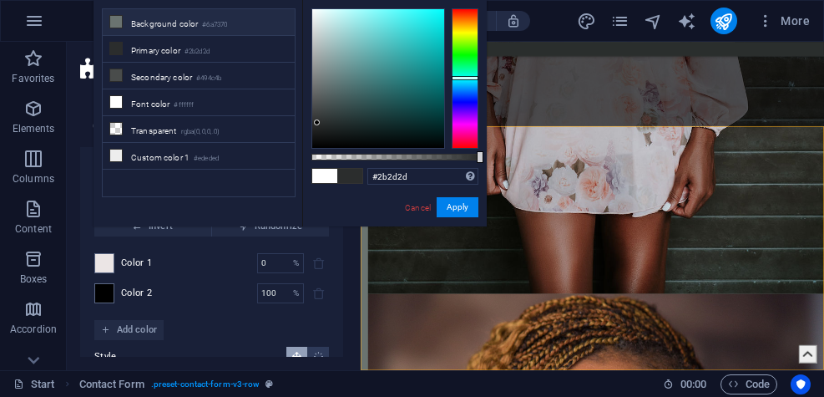
click at [192, 24] on li "Background color #6a7370" at bounding box center [199, 22] width 192 height 27
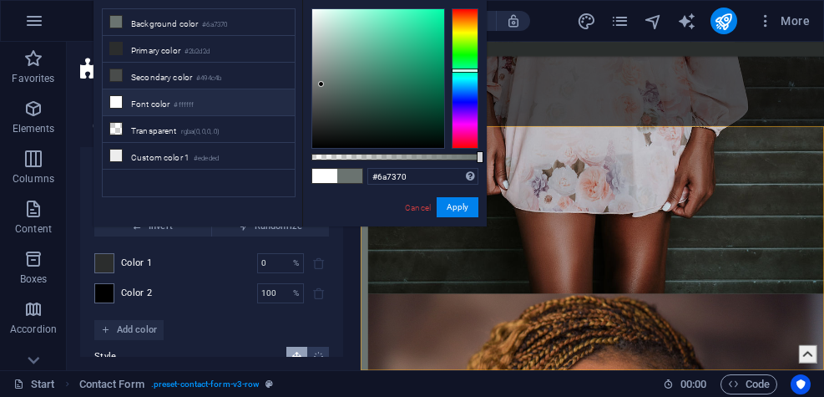
click at [189, 99] on small "#ffffff" at bounding box center [184, 105] width 20 height 12
type input "#ffffff"
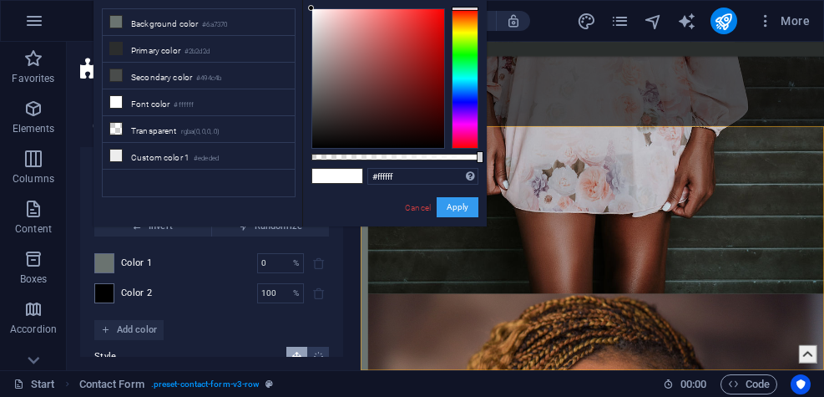
click at [462, 210] on button "Apply" at bounding box center [458, 207] width 42 height 20
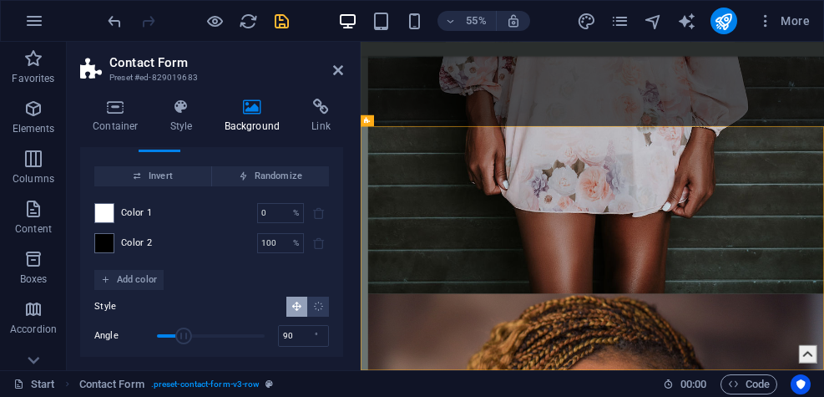
scroll to position [86, 0]
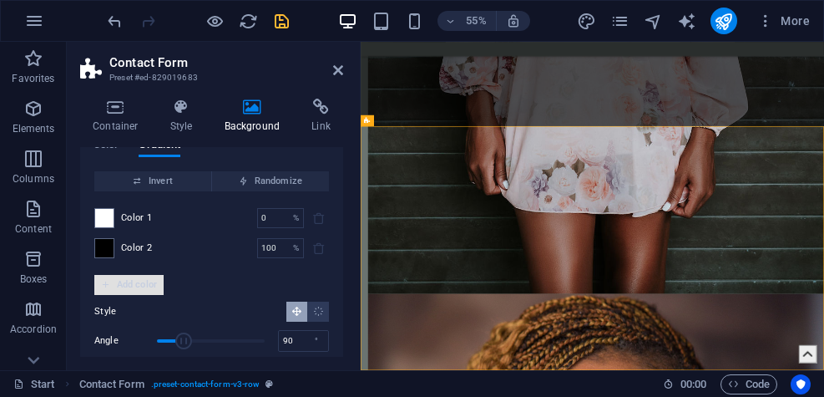
click at [133, 280] on span "Add color" at bounding box center [129, 285] width 56 height 20
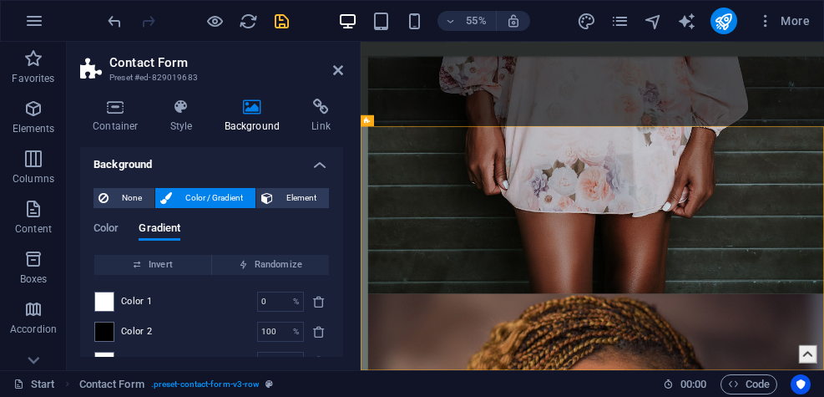
scroll to position [0, 0]
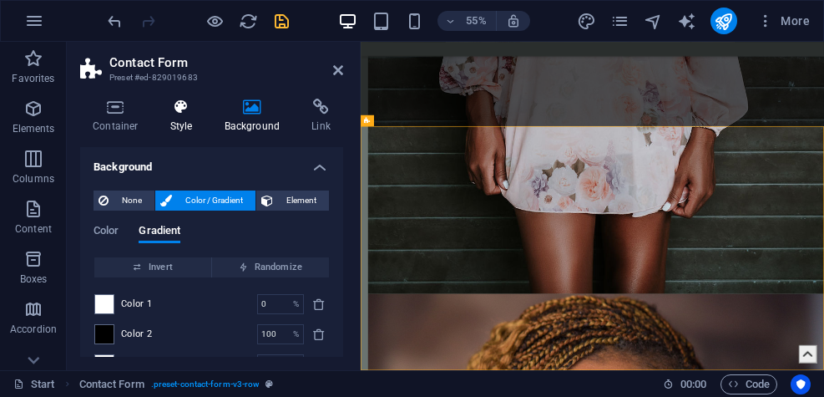
click at [183, 125] on h4 "Style" at bounding box center [185, 116] width 54 height 35
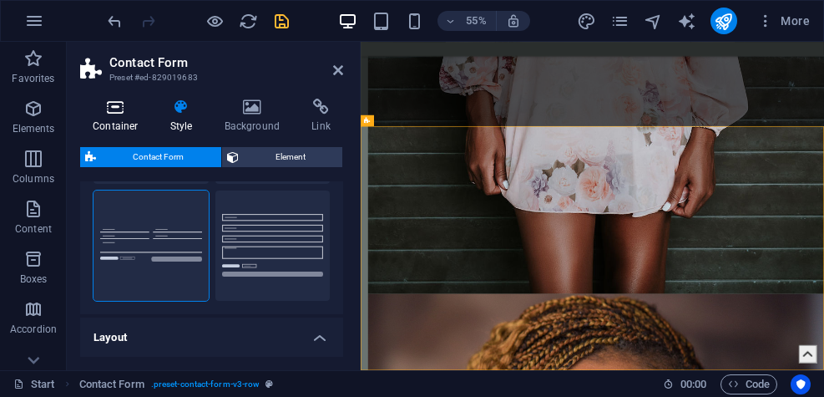
click at [124, 119] on h4 "Container" at bounding box center [119, 116] width 78 height 35
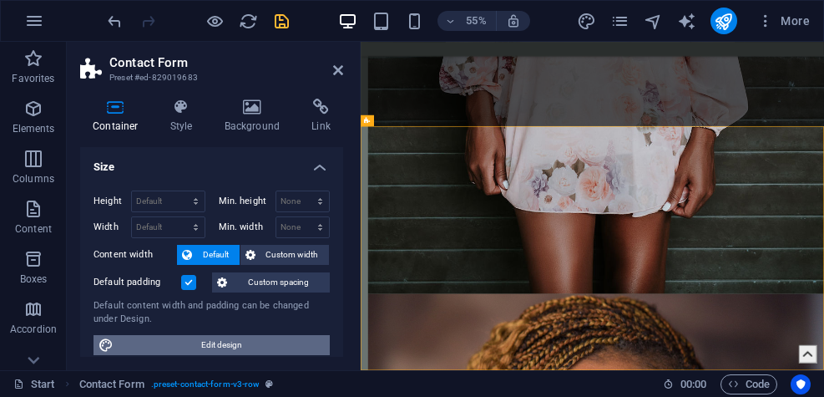
click at [205, 344] on span "Edit design" at bounding box center [222, 345] width 206 height 20
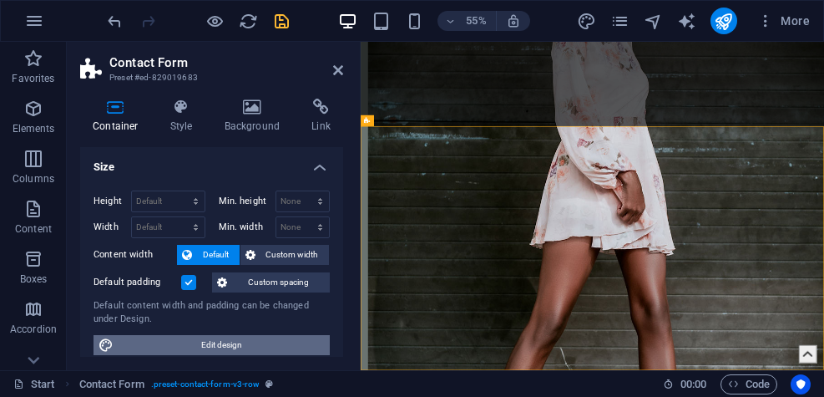
select select "px"
select select "400"
select select "px"
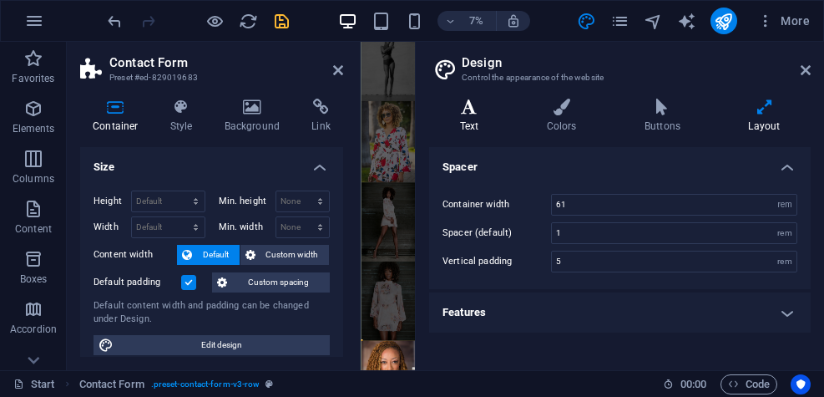
click at [474, 122] on h4 "Text" at bounding box center [472, 116] width 87 height 35
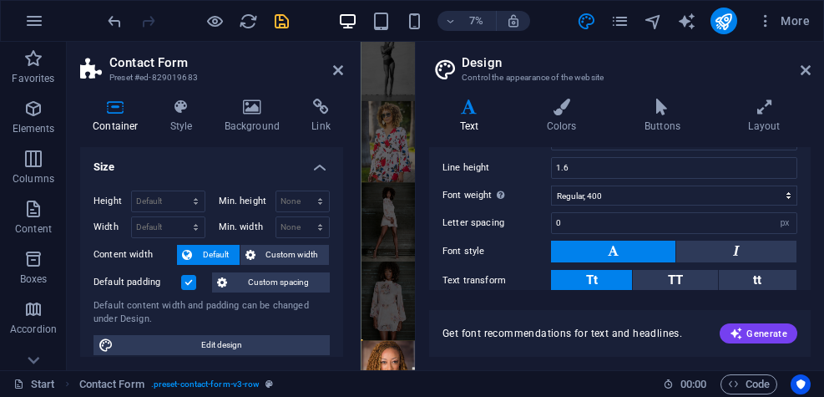
scroll to position [0, 0]
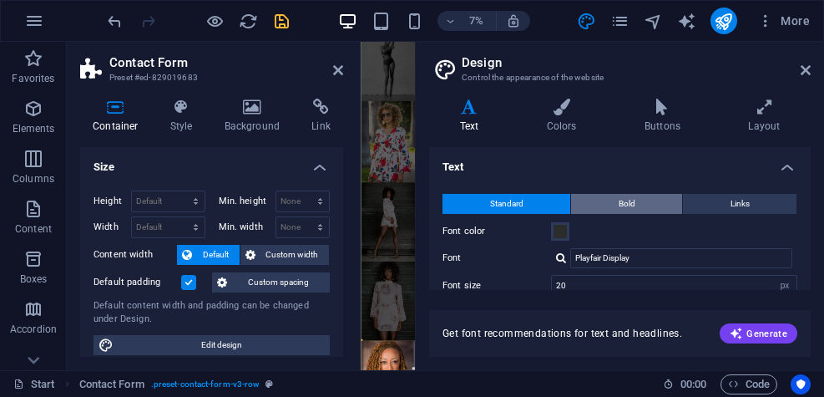
click at [614, 205] on button "Bold" at bounding box center [626, 204] width 111 height 20
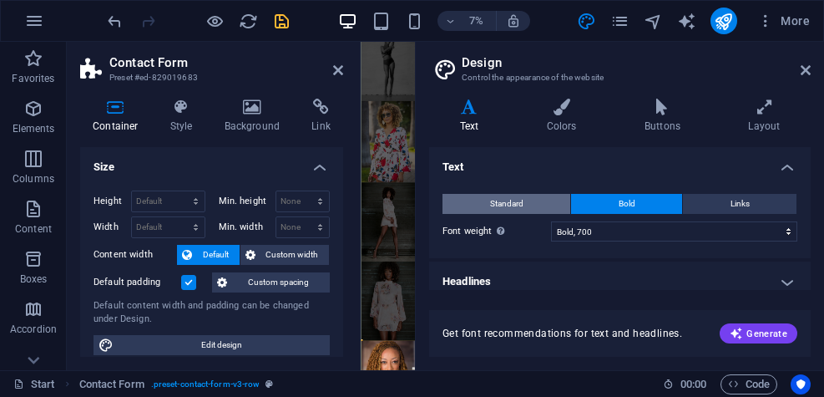
click at [526, 206] on button "Standard" at bounding box center [507, 204] width 128 height 20
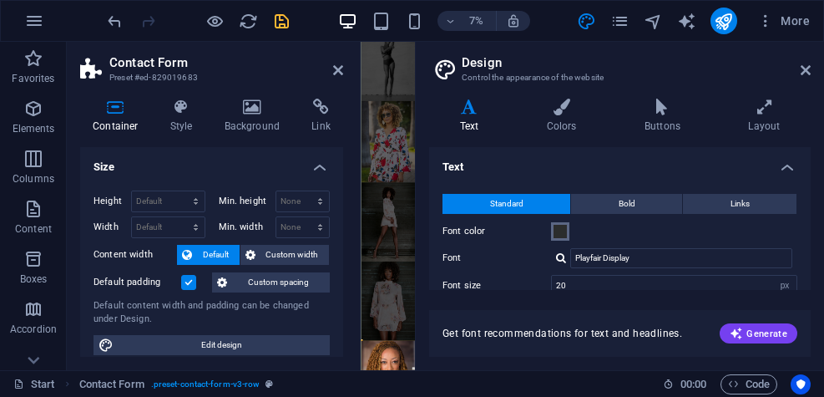
click at [564, 232] on span at bounding box center [560, 231] width 13 height 13
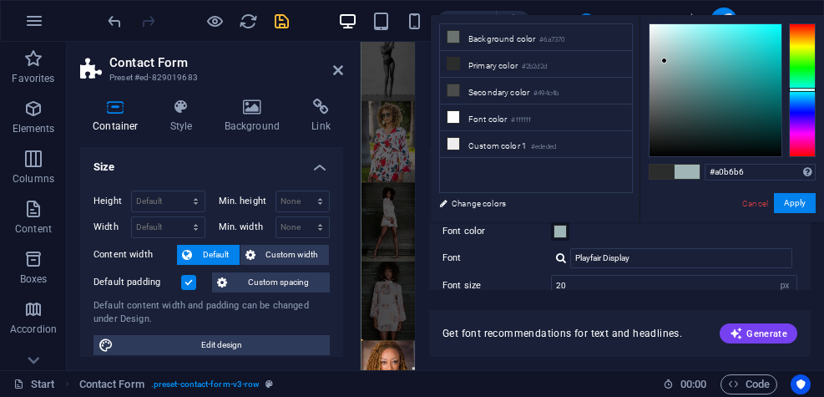
click at [665, 61] on div at bounding box center [716, 90] width 132 height 132
click at [667, 39] on div at bounding box center [716, 90] width 132 height 132
click at [715, 123] on div at bounding box center [716, 90] width 132 height 132
click at [738, 104] on div at bounding box center [716, 90] width 132 height 132
click at [673, 74] on div at bounding box center [716, 90] width 132 height 132
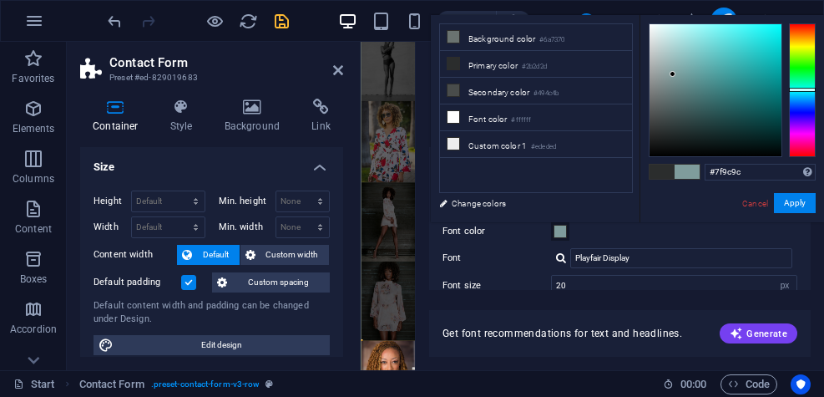
type input "#b4cbcb"
click at [664, 50] on div at bounding box center [716, 90] width 132 height 132
click at [755, 205] on link "Cancel" at bounding box center [755, 203] width 29 height 13
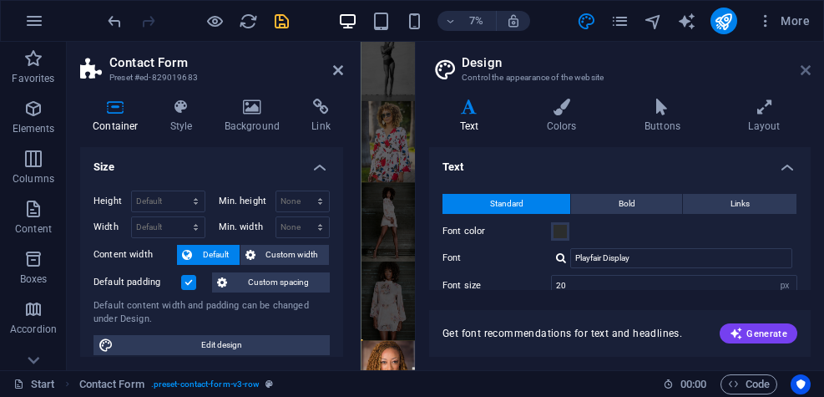
click at [802, 69] on icon at bounding box center [806, 69] width 10 height 13
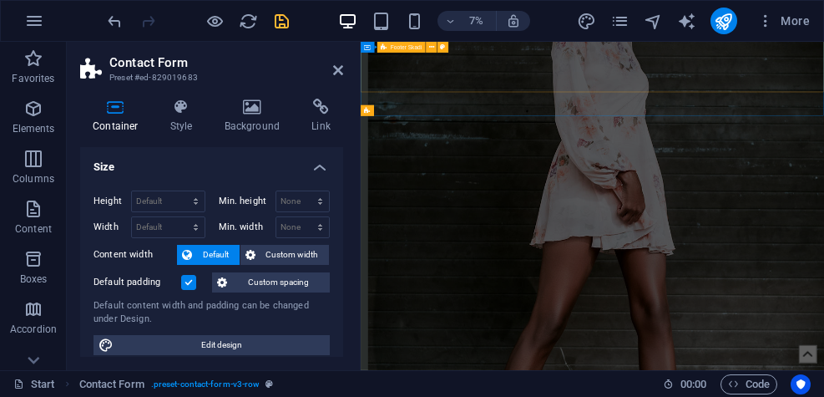
scroll to position [8232, 0]
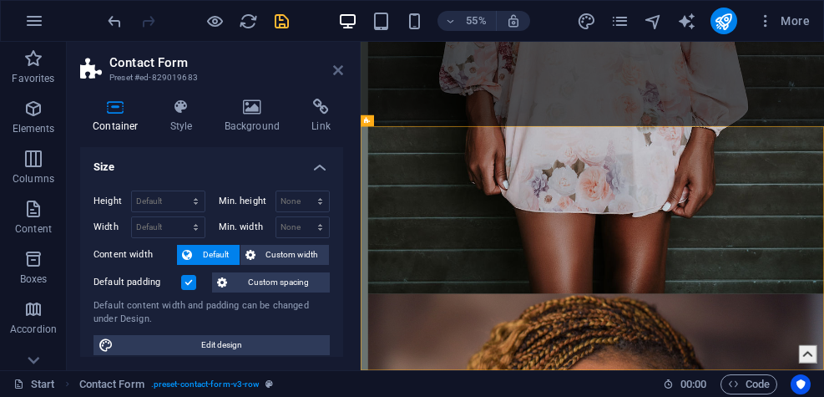
click at [333, 68] on icon at bounding box center [338, 69] width 10 height 13
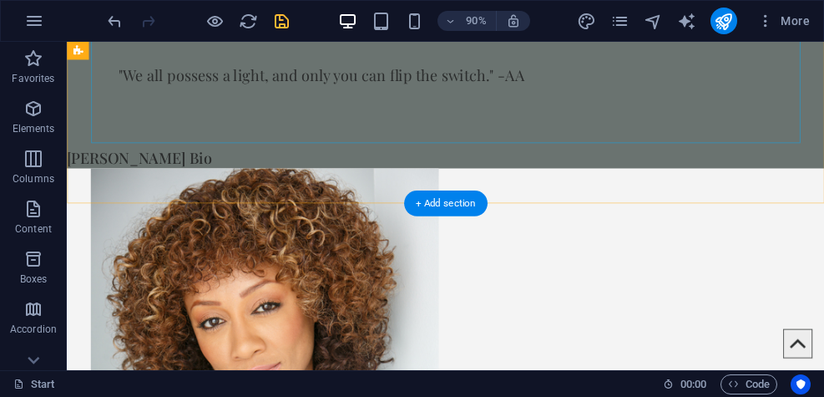
scroll to position [803, 0]
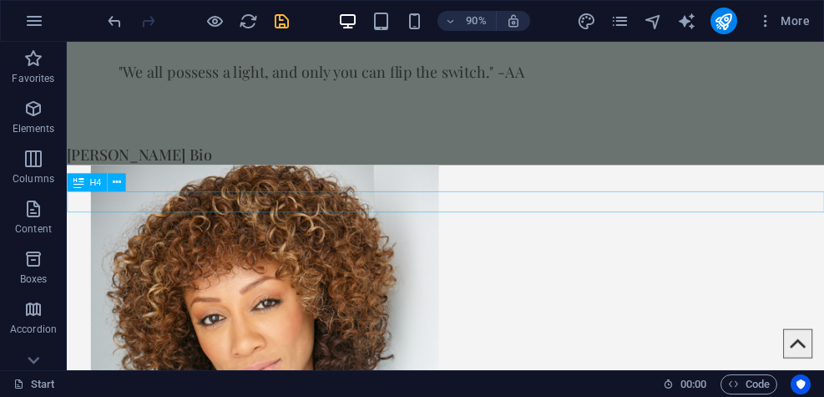
click at [161, 179] on div "[PERSON_NAME] Bio" at bounding box center [488, 166] width 842 height 23
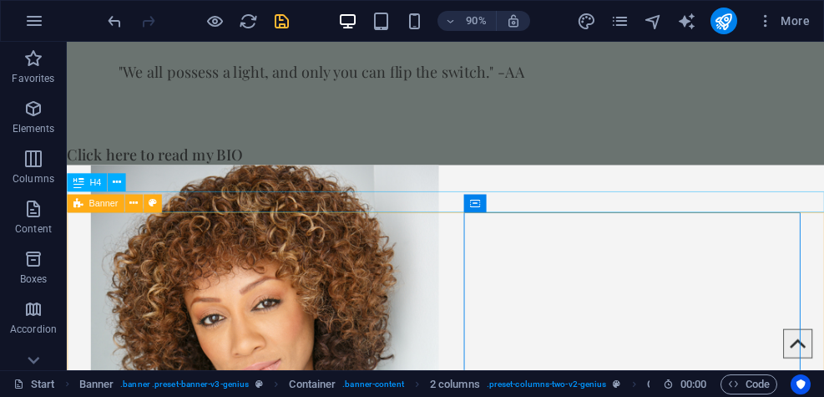
click at [198, 179] on div "Click here to read my BIO" at bounding box center [488, 166] width 842 height 23
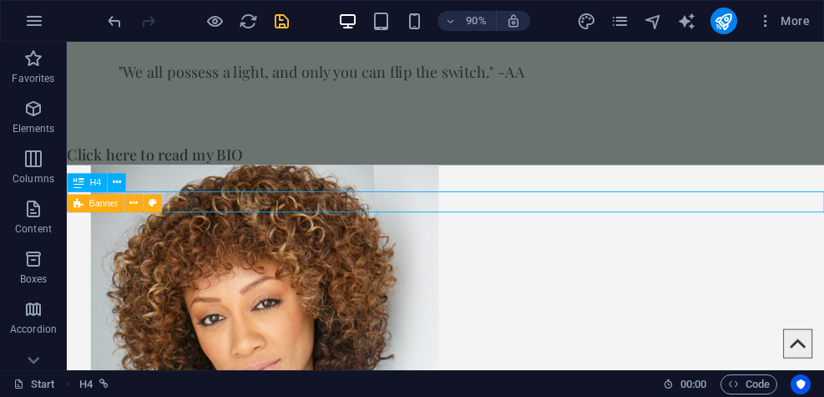
click at [198, 179] on div "Click here to read my BIO" at bounding box center [488, 166] width 842 height 23
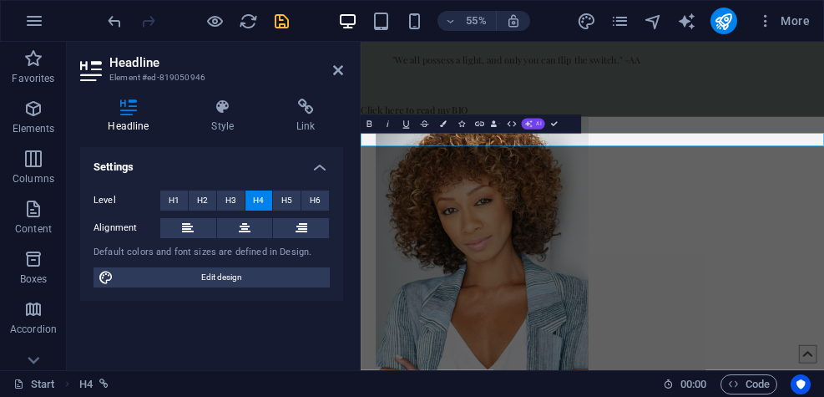
click at [539, 124] on span "AI" at bounding box center [538, 124] width 5 height 6
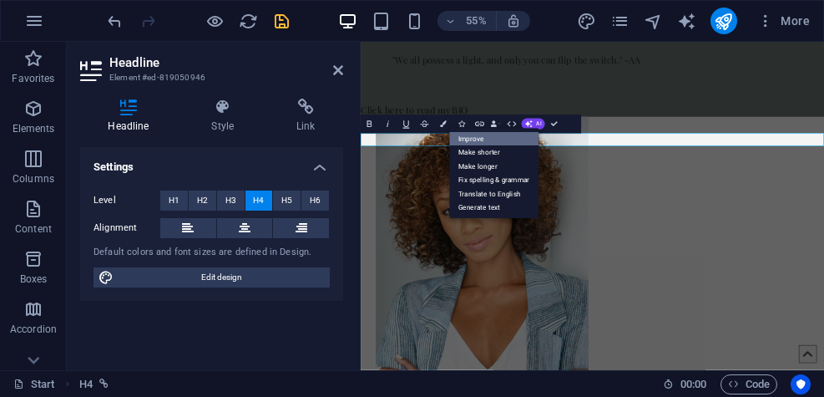
click at [489, 134] on link "Improve" at bounding box center [493, 139] width 89 height 14
